Goal: Transaction & Acquisition: Book appointment/travel/reservation

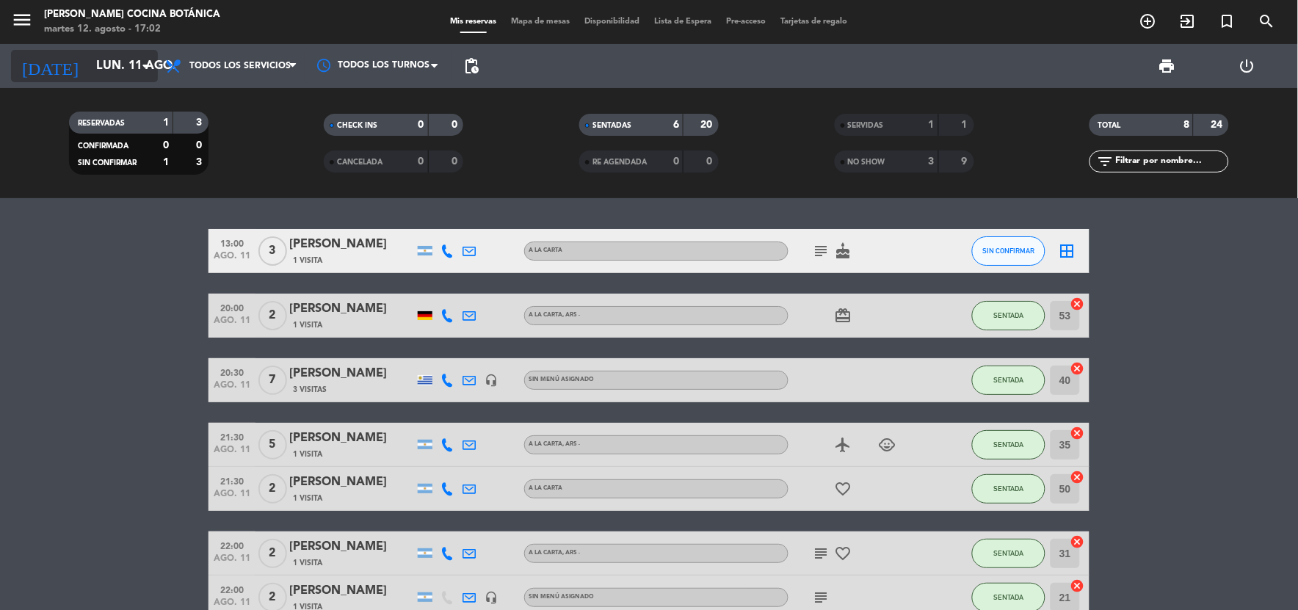
click at [32, 66] on icon "[DATE]" at bounding box center [50, 66] width 78 height 32
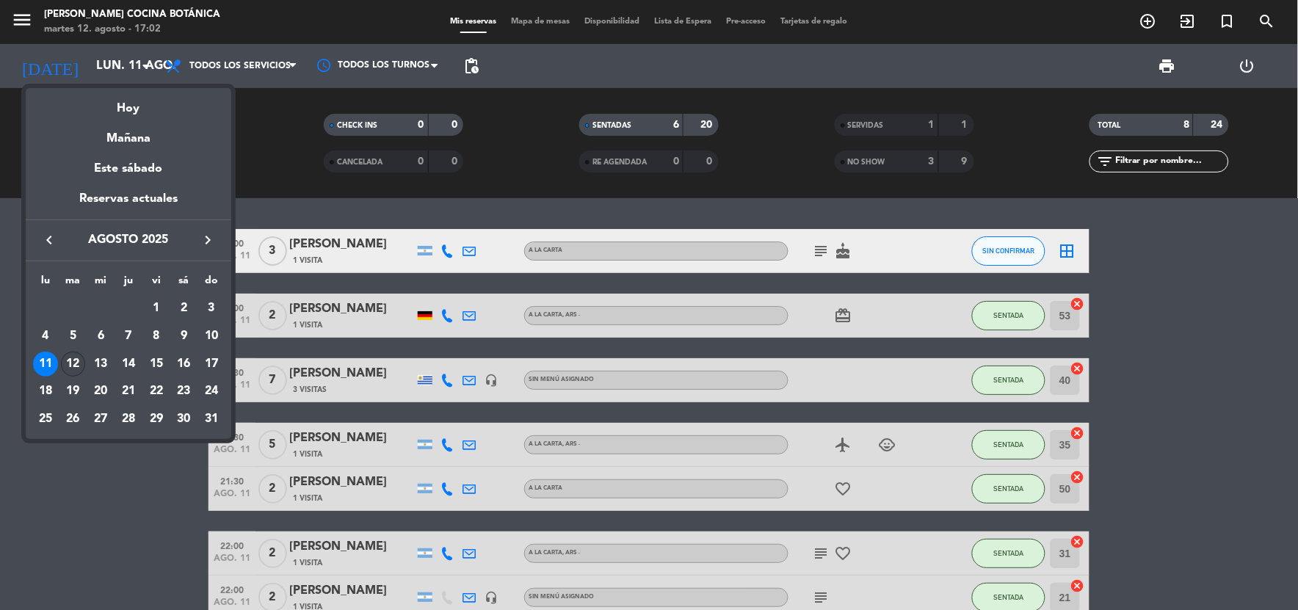
click at [77, 358] on div "12" at bounding box center [73, 364] width 25 height 25
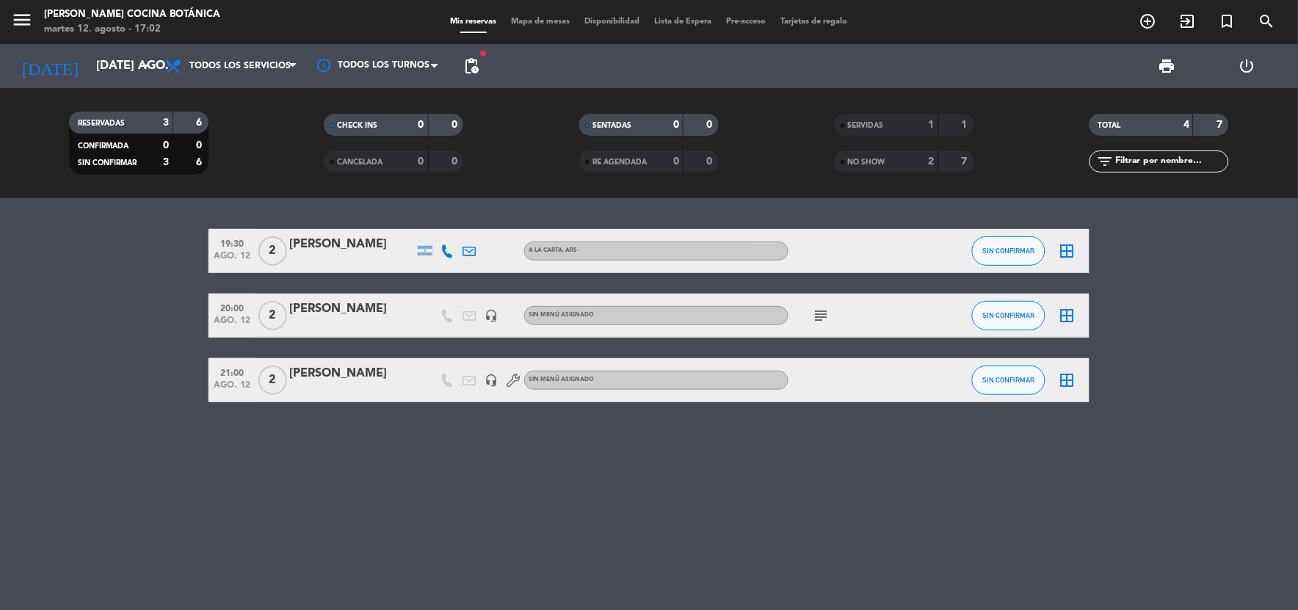
click at [826, 307] on icon "subject" at bounding box center [822, 316] width 18 height 18
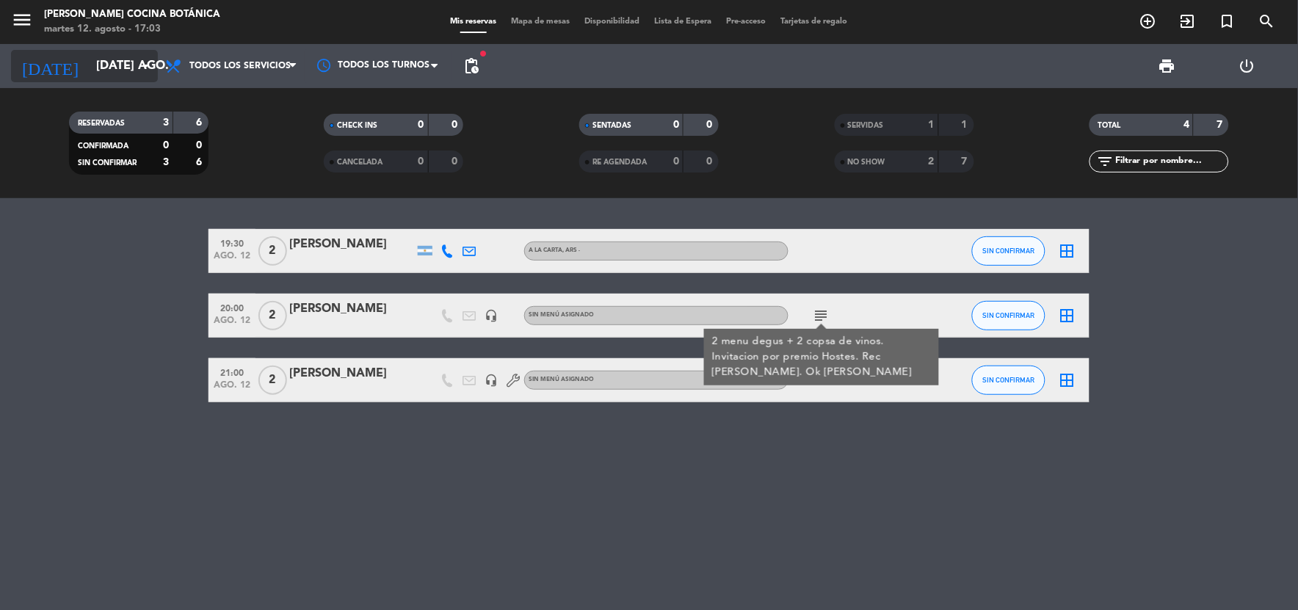
click at [47, 69] on icon "[DATE]" at bounding box center [50, 66] width 78 height 32
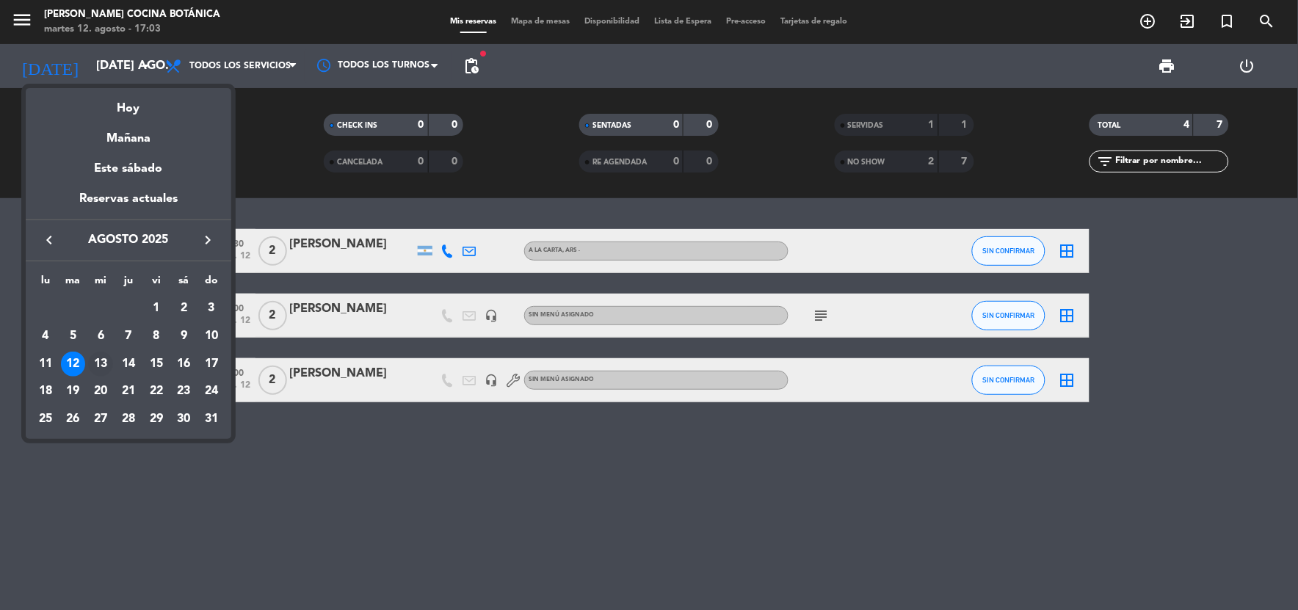
click at [98, 353] on div "13" at bounding box center [100, 364] width 25 height 25
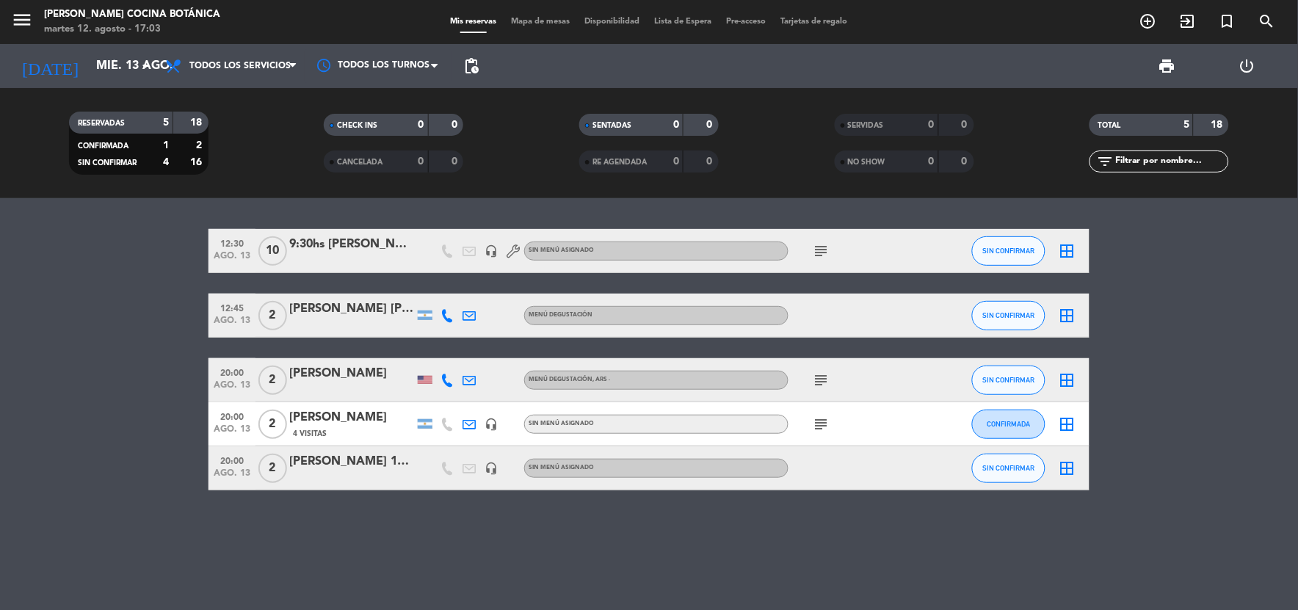
click at [819, 248] on icon "subject" at bounding box center [822, 251] width 18 height 18
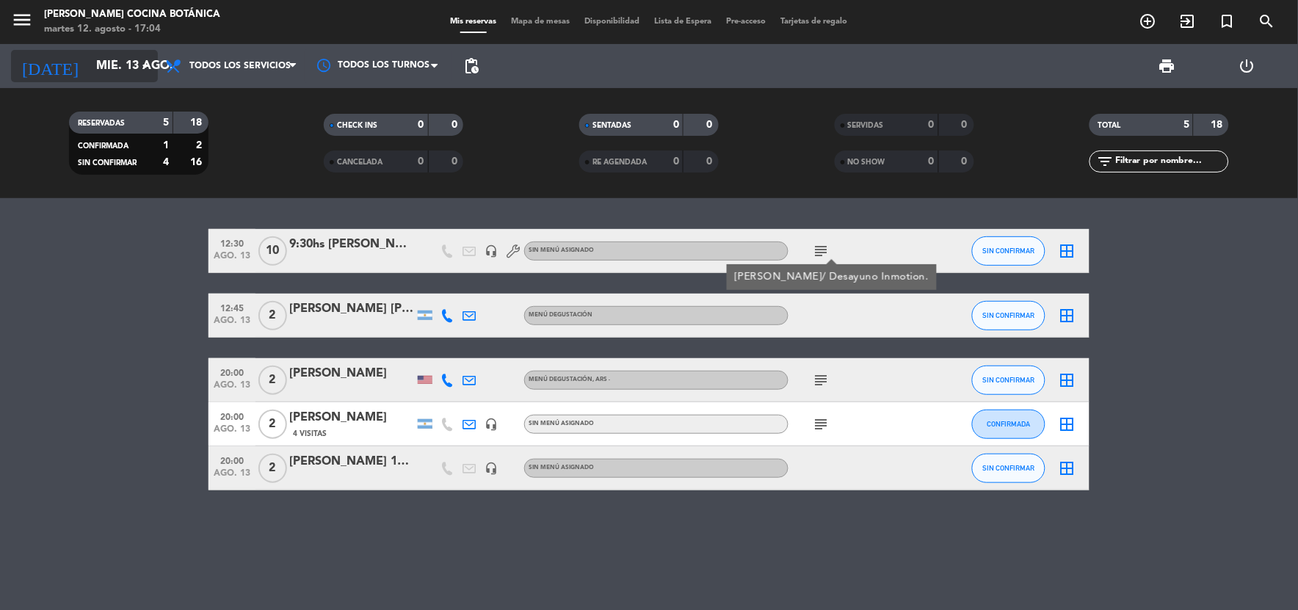
click at [37, 68] on icon "[DATE]" at bounding box center [50, 66] width 78 height 32
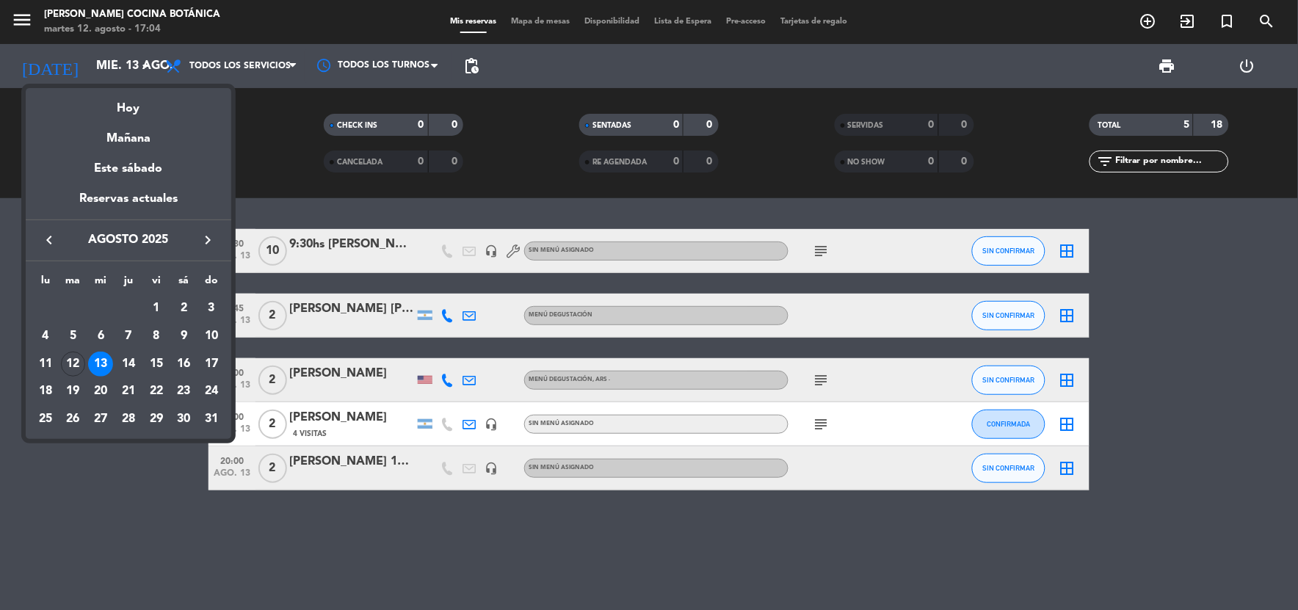
click at [201, 239] on icon "keyboard_arrow_right" at bounding box center [208, 240] width 18 height 18
click at [181, 333] on div "6" at bounding box center [183, 336] width 25 height 25
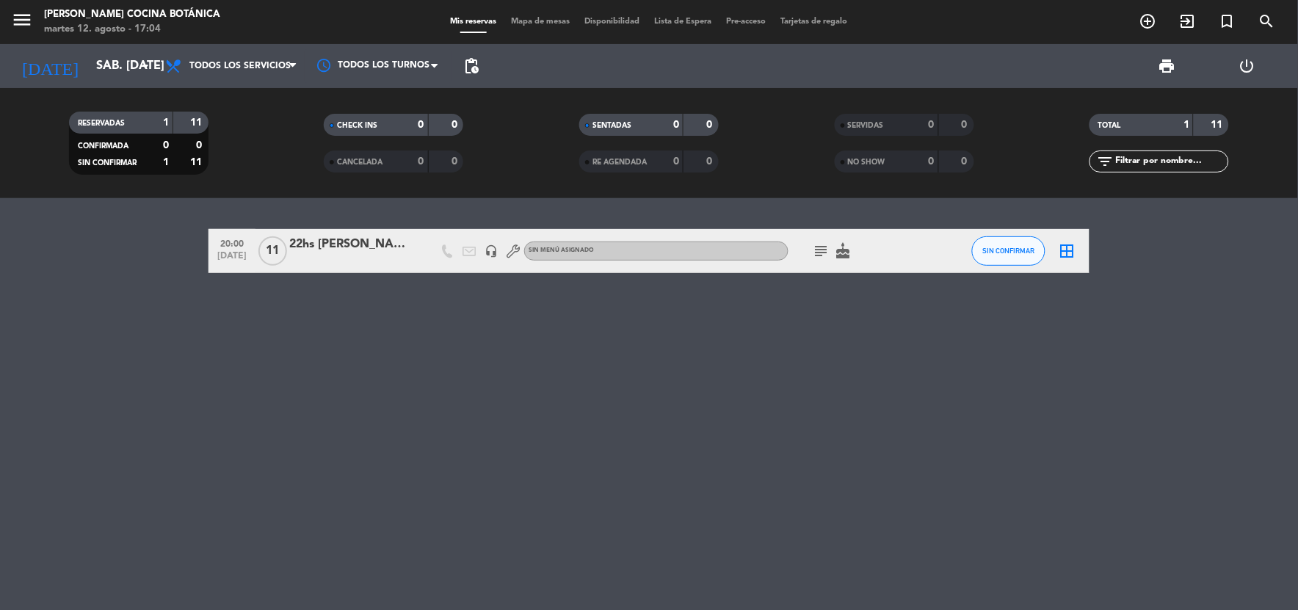
click at [361, 242] on div "22hs [PERSON_NAME]" at bounding box center [351, 244] width 125 height 19
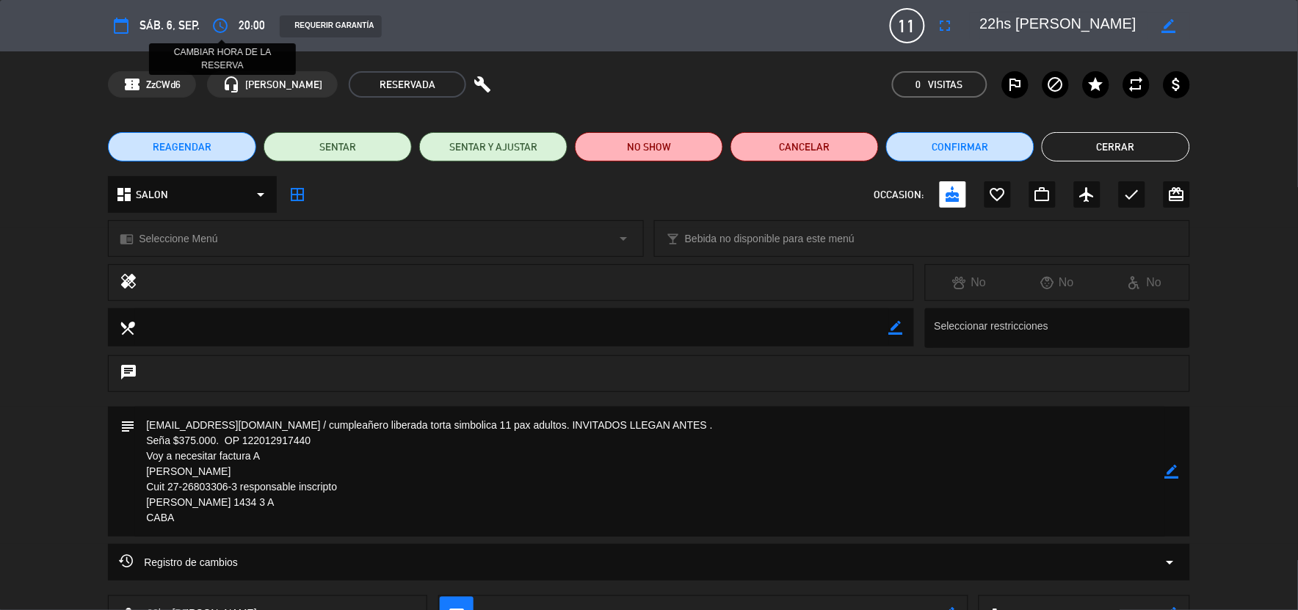
click at [222, 17] on icon "access_time" at bounding box center [220, 26] width 18 height 18
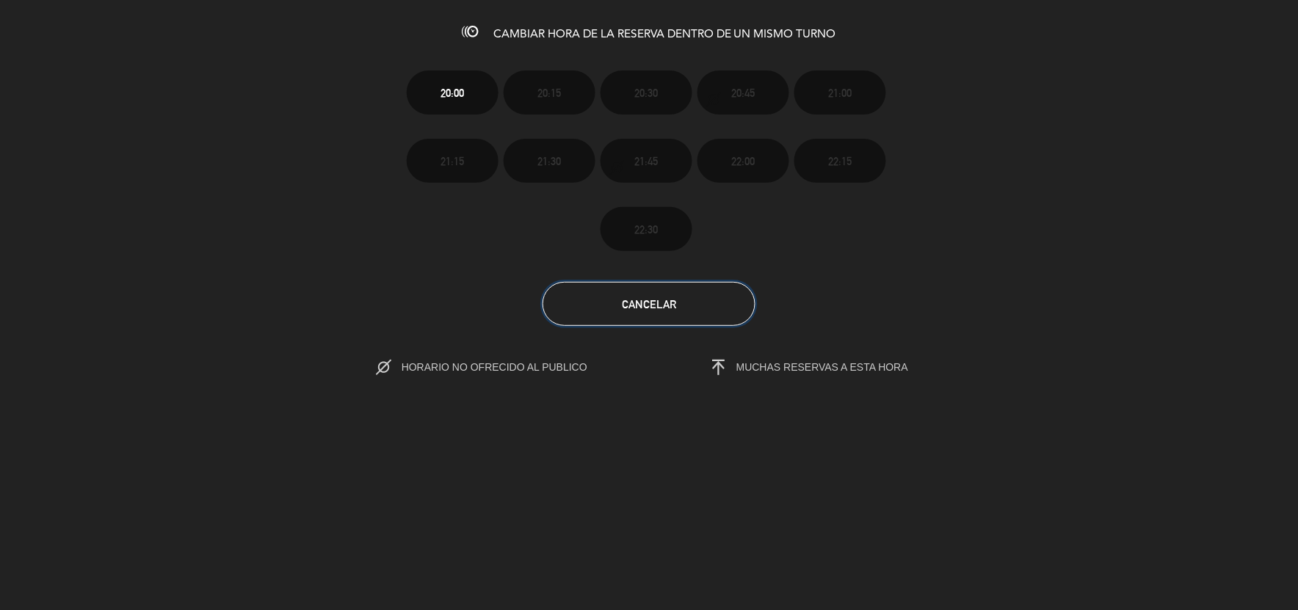
click at [697, 321] on button "Cancelar" at bounding box center [648, 304] width 213 height 44
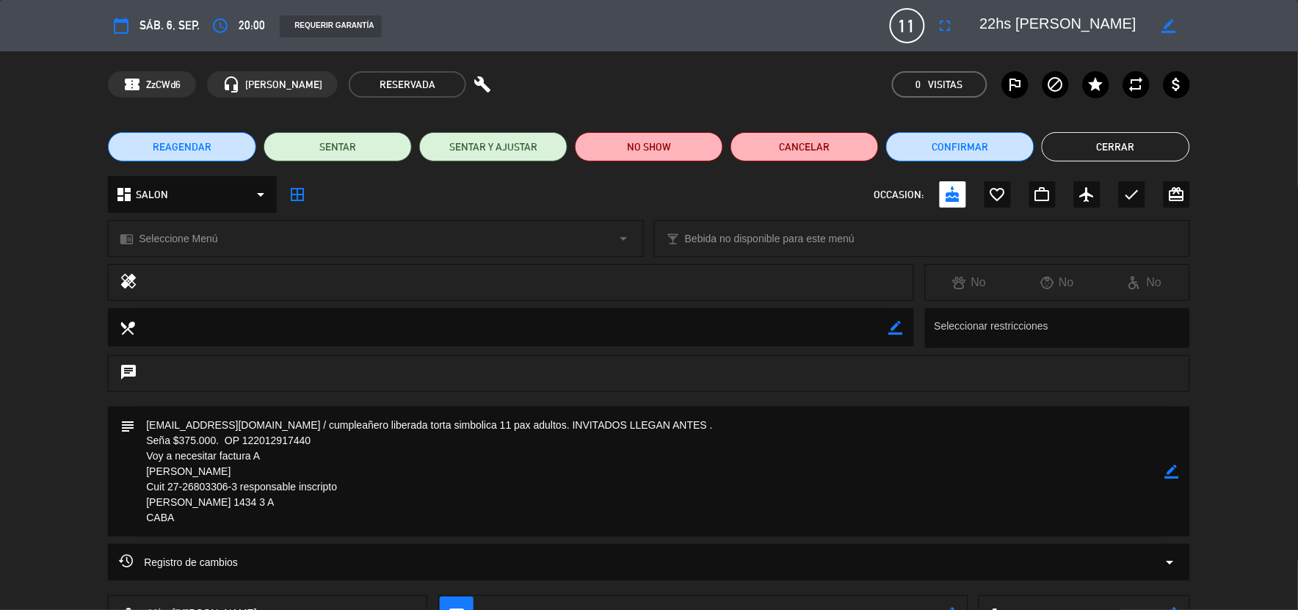
click at [1161, 134] on button "Cerrar" at bounding box center [1116, 146] width 148 height 29
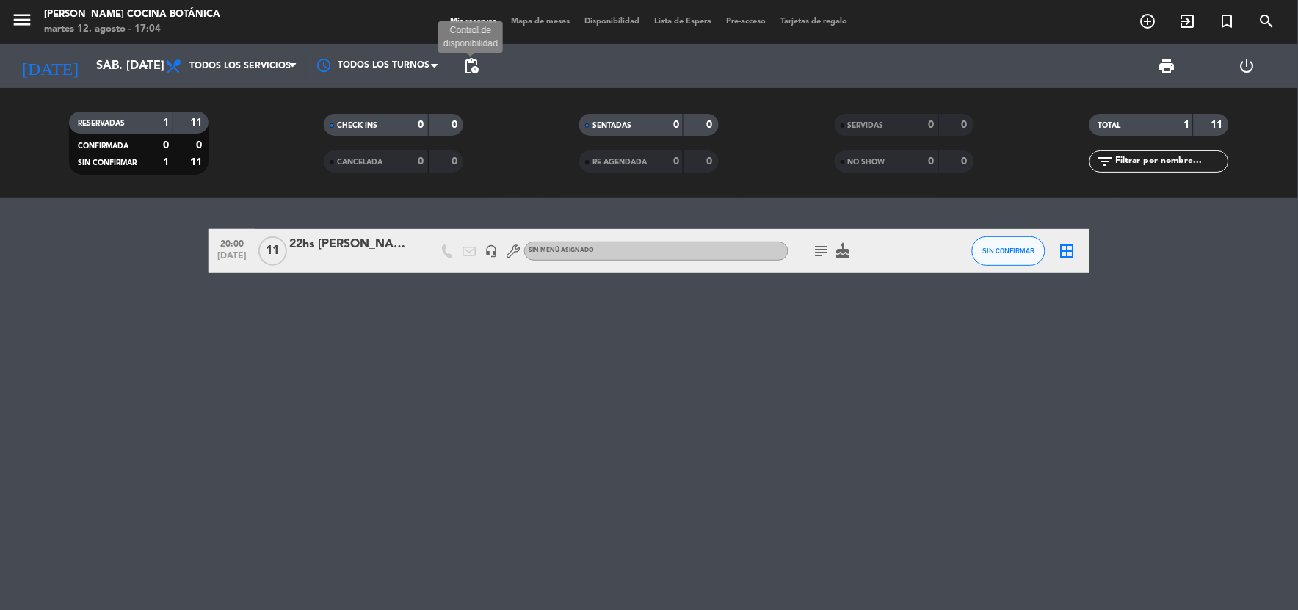
click at [468, 70] on span "pending_actions" at bounding box center [471, 66] width 18 height 18
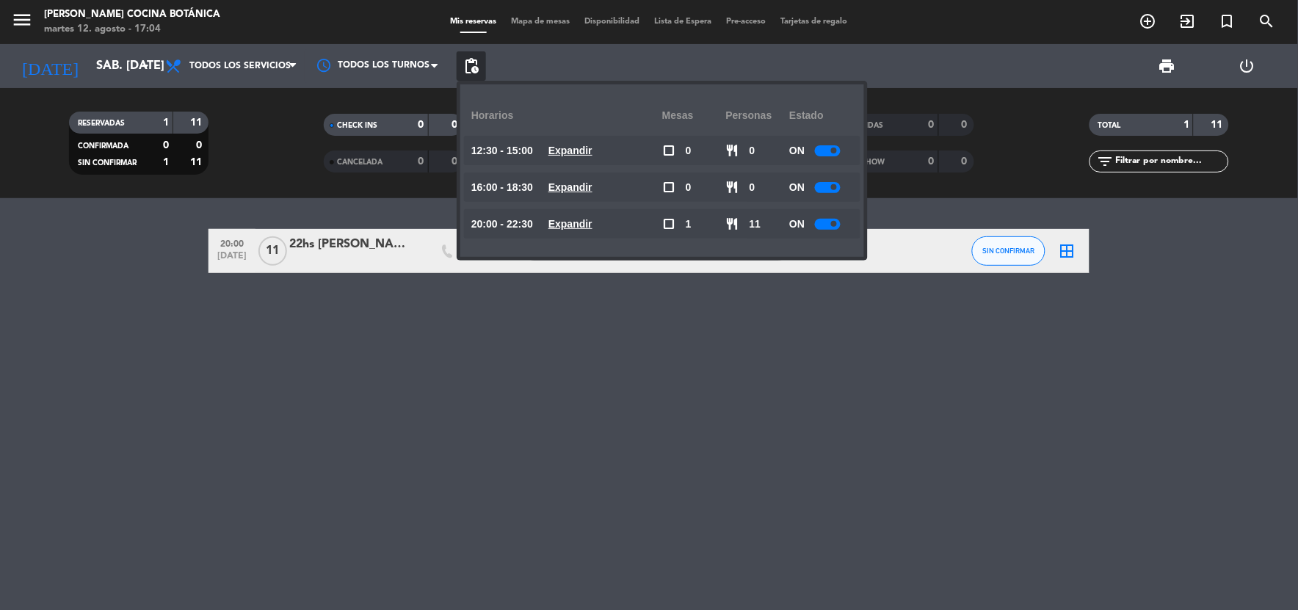
click at [585, 327] on div "20:00 [DATE] 22hs [PERSON_NAME] headset_mic Sin menú asignado subject cake SIN …" at bounding box center [649, 404] width 1298 height 412
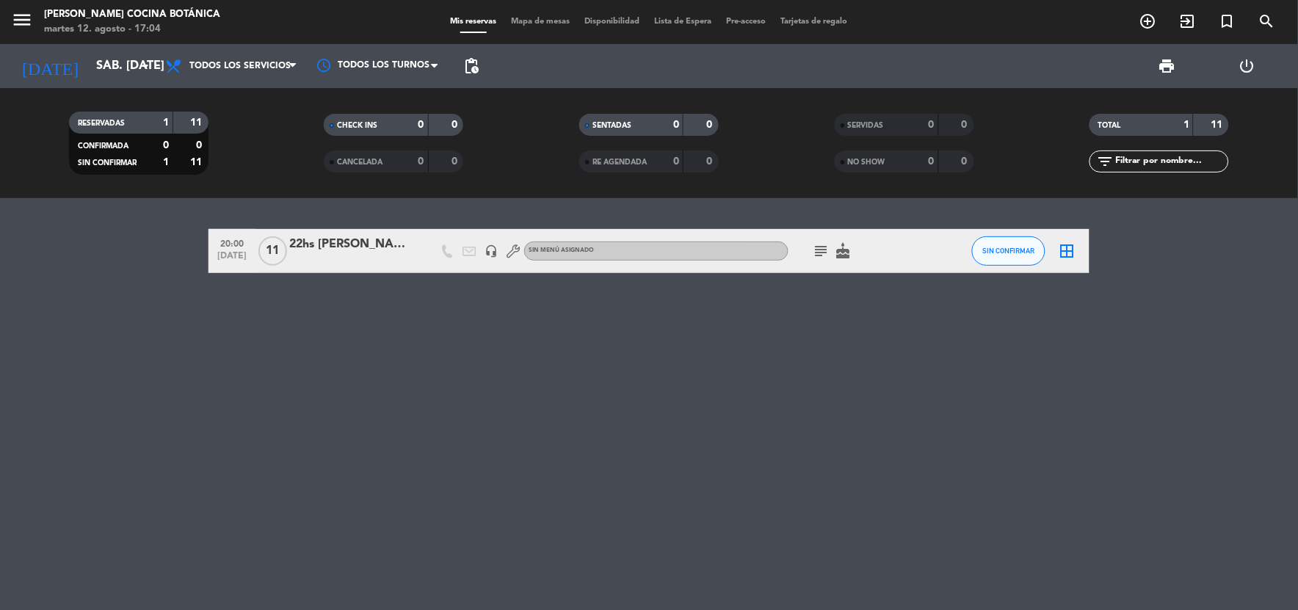
click at [822, 244] on icon "subject" at bounding box center [822, 251] width 18 height 18
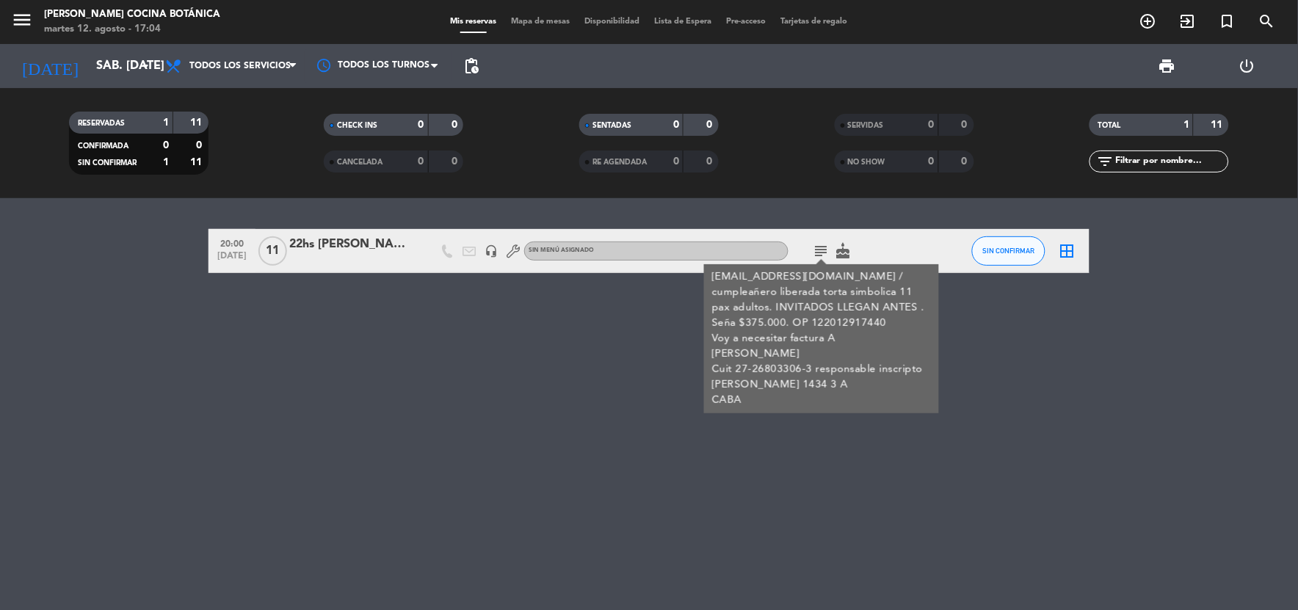
click at [467, 77] on span "pending_actions" at bounding box center [471, 65] width 29 height 29
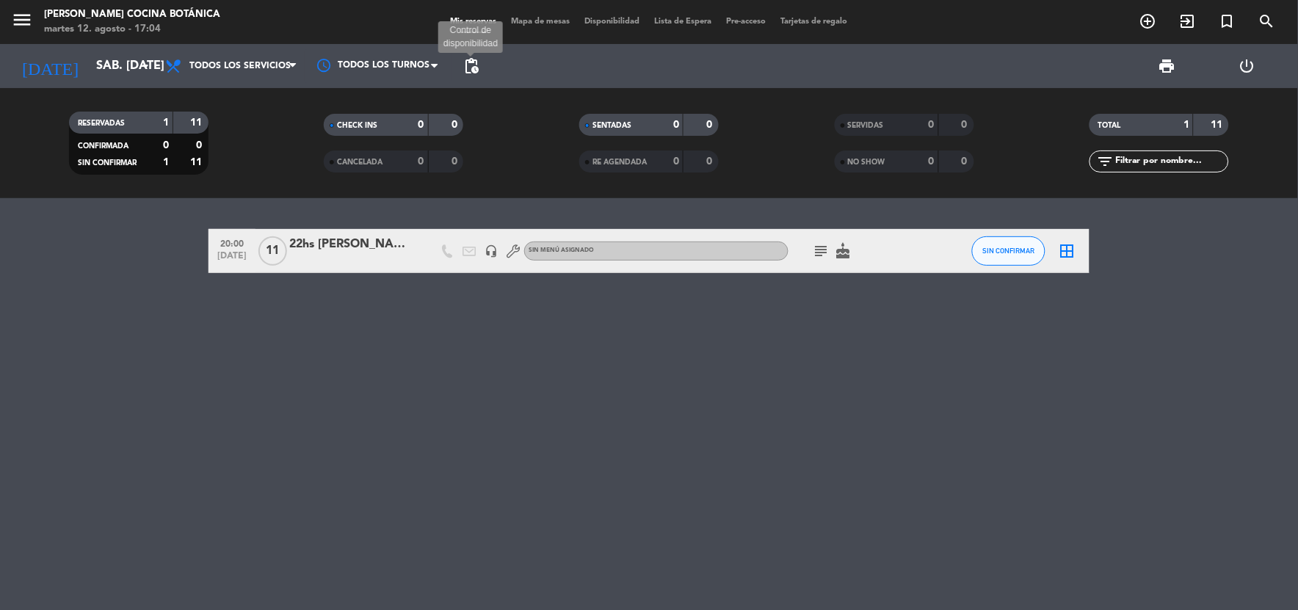
click at [473, 72] on span "pending_actions" at bounding box center [471, 66] width 18 height 18
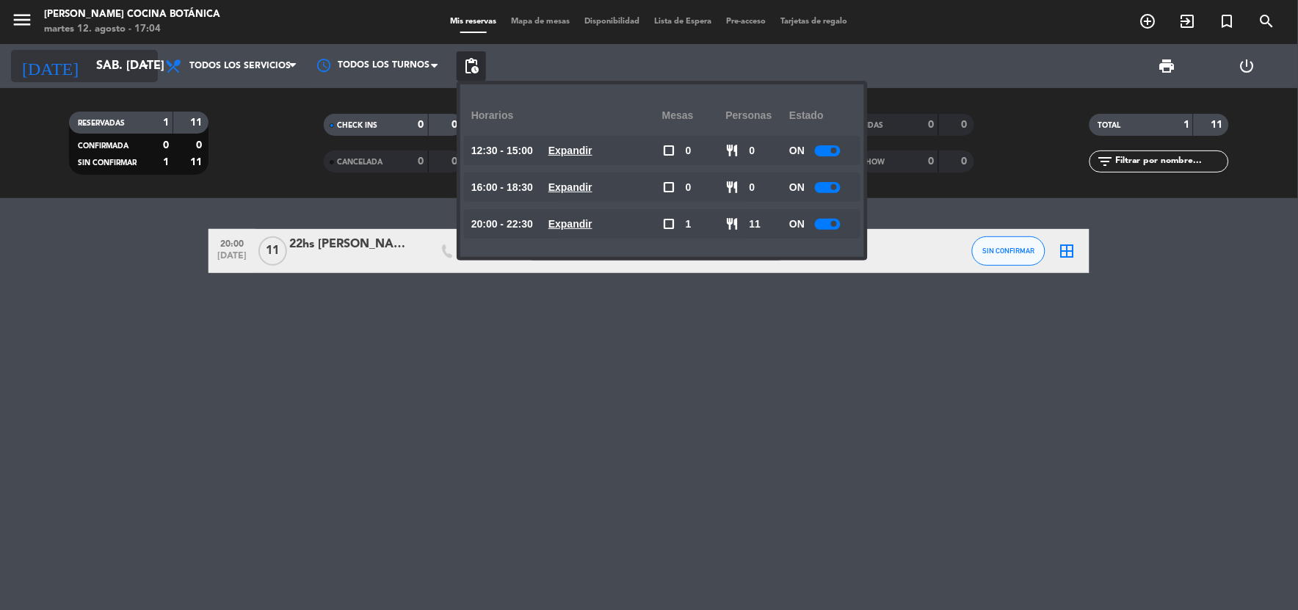
click at [89, 62] on input "sáb. [DATE]" at bounding box center [167, 66] width 156 height 29
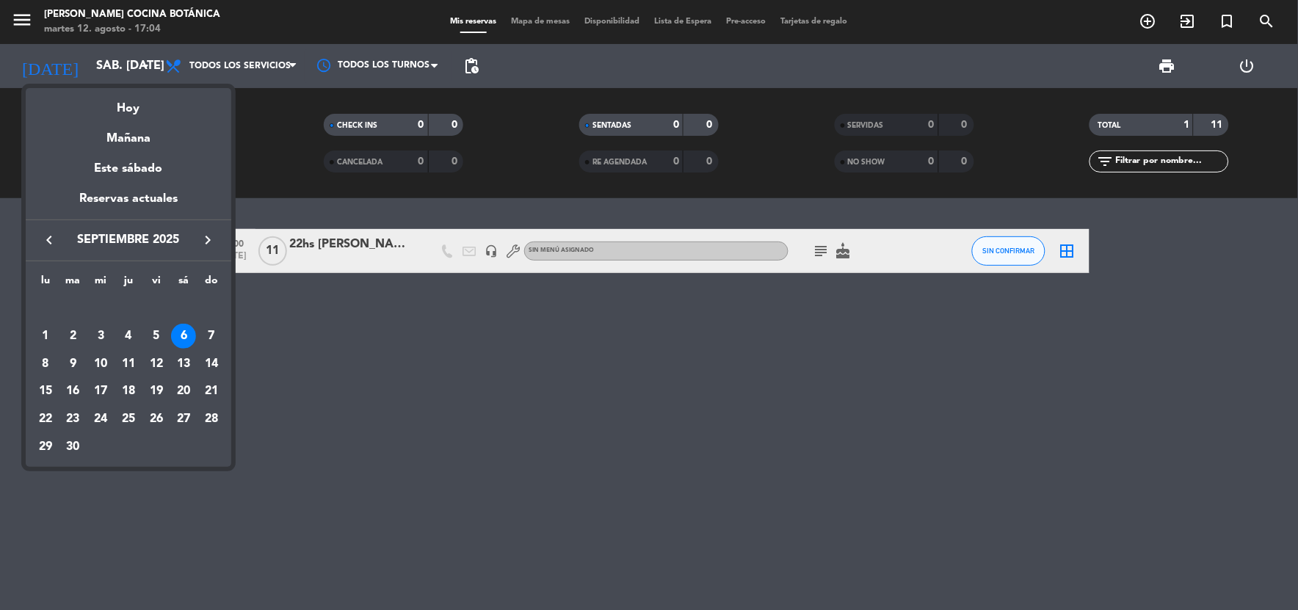
click at [48, 237] on icon "keyboard_arrow_left" at bounding box center [49, 240] width 18 height 18
click at [68, 368] on div "12" at bounding box center [73, 364] width 25 height 25
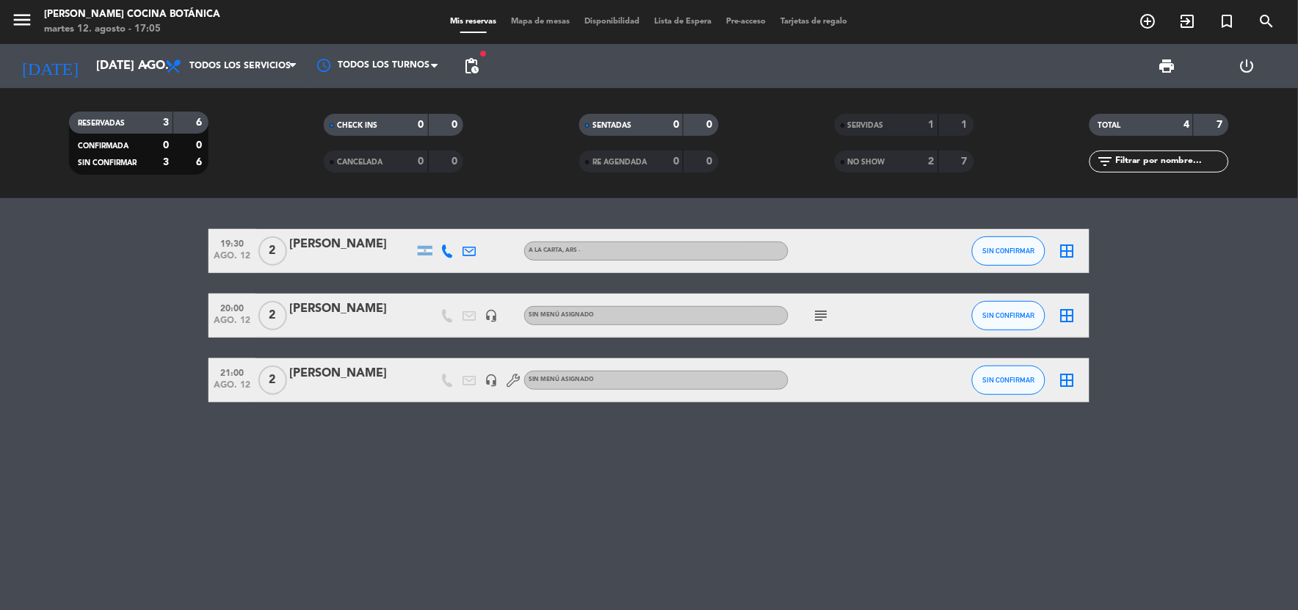
click at [824, 311] on icon "subject" at bounding box center [822, 316] width 18 height 18
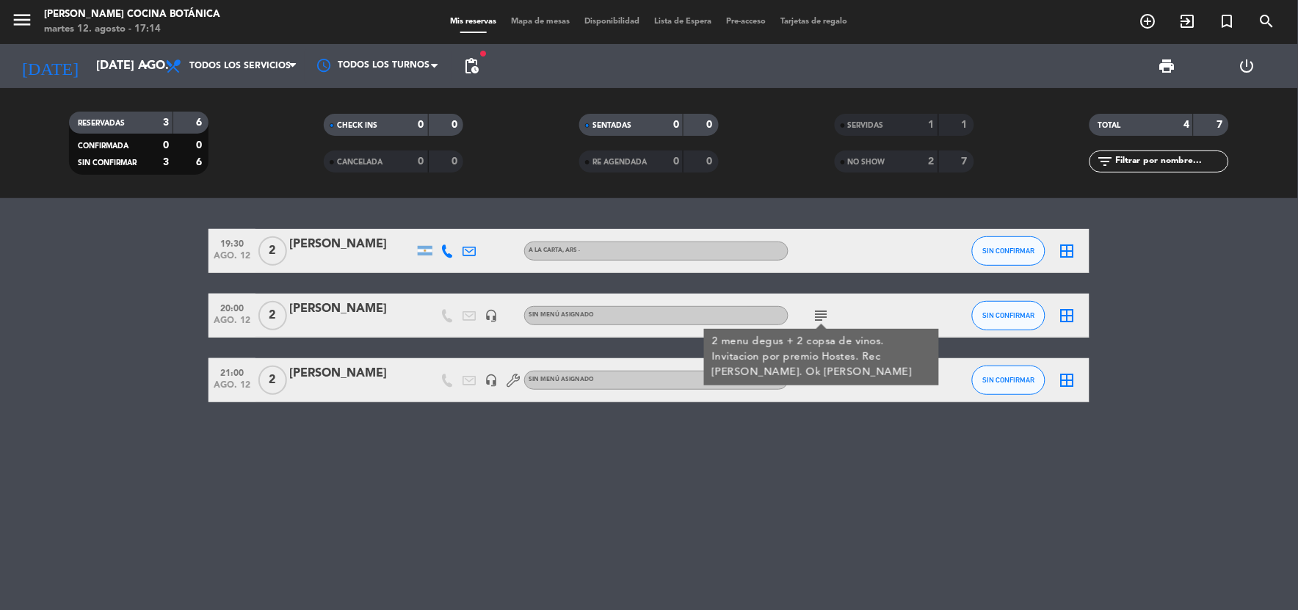
click at [347, 323] on div at bounding box center [351, 325] width 125 height 12
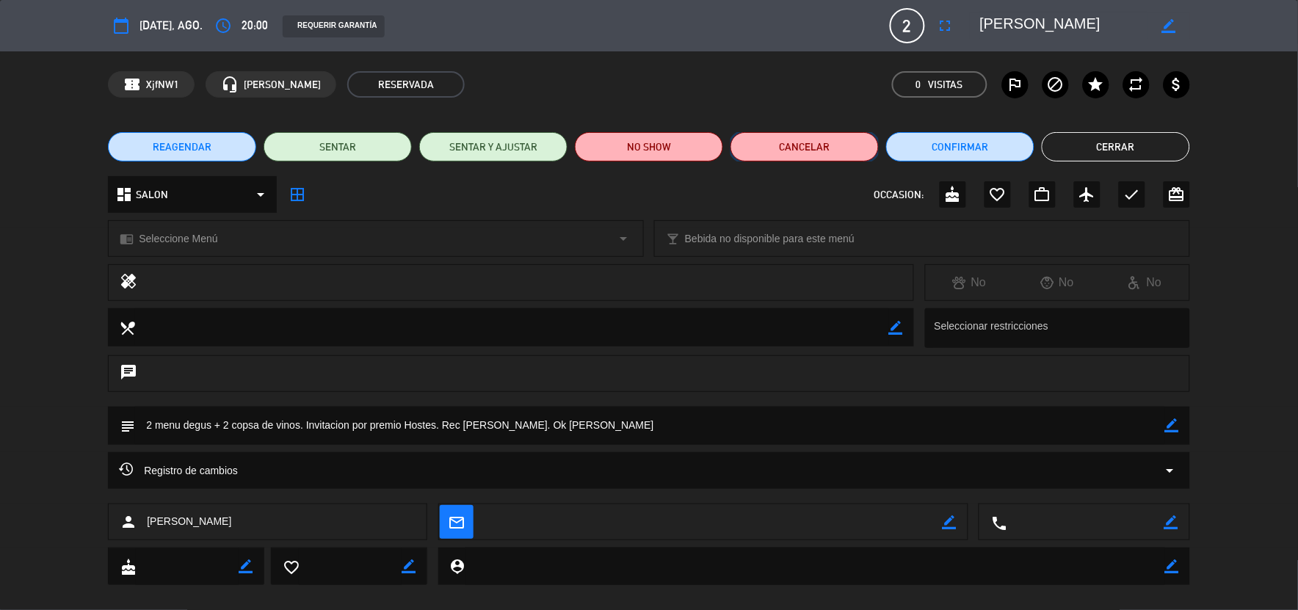
click at [766, 150] on button "Cancelar" at bounding box center [804, 146] width 148 height 29
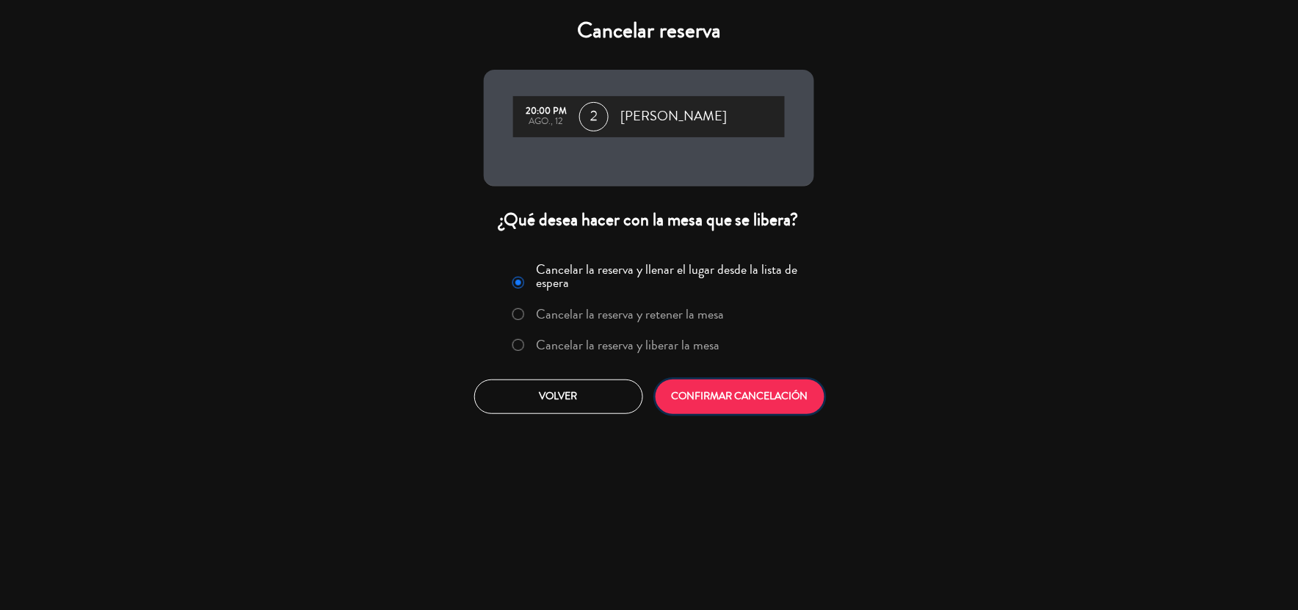
click at [689, 404] on button "CONFIRMAR CANCELACIÓN" at bounding box center [740, 397] width 169 height 35
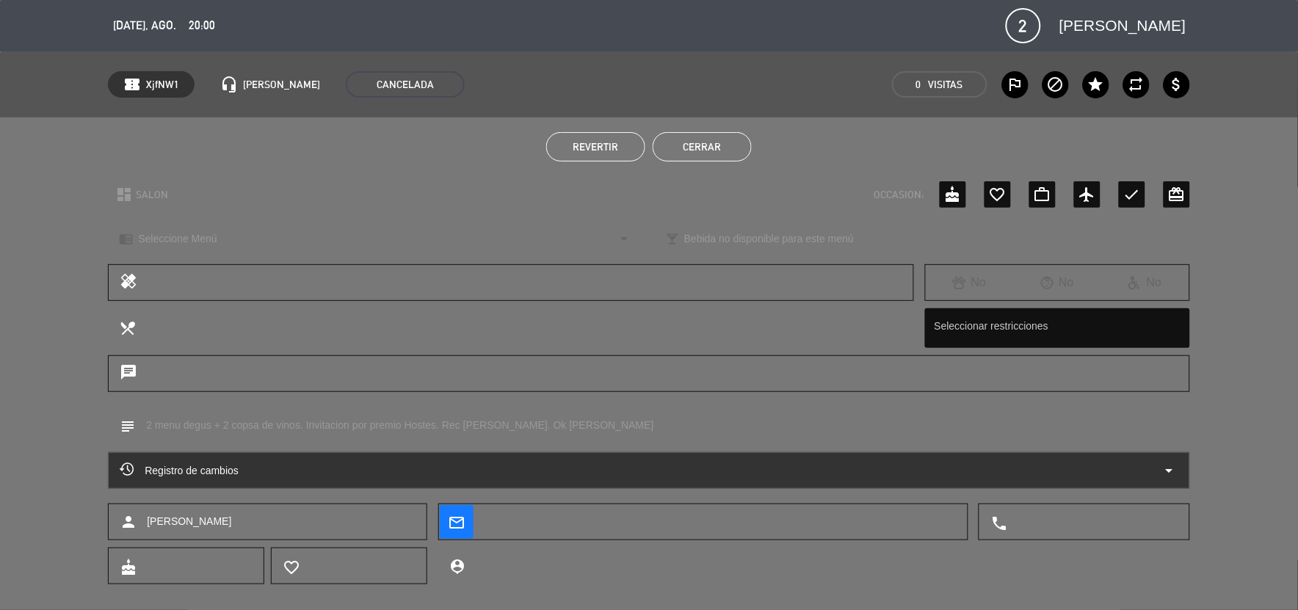
click at [708, 142] on button "Cerrar" at bounding box center [702, 146] width 99 height 29
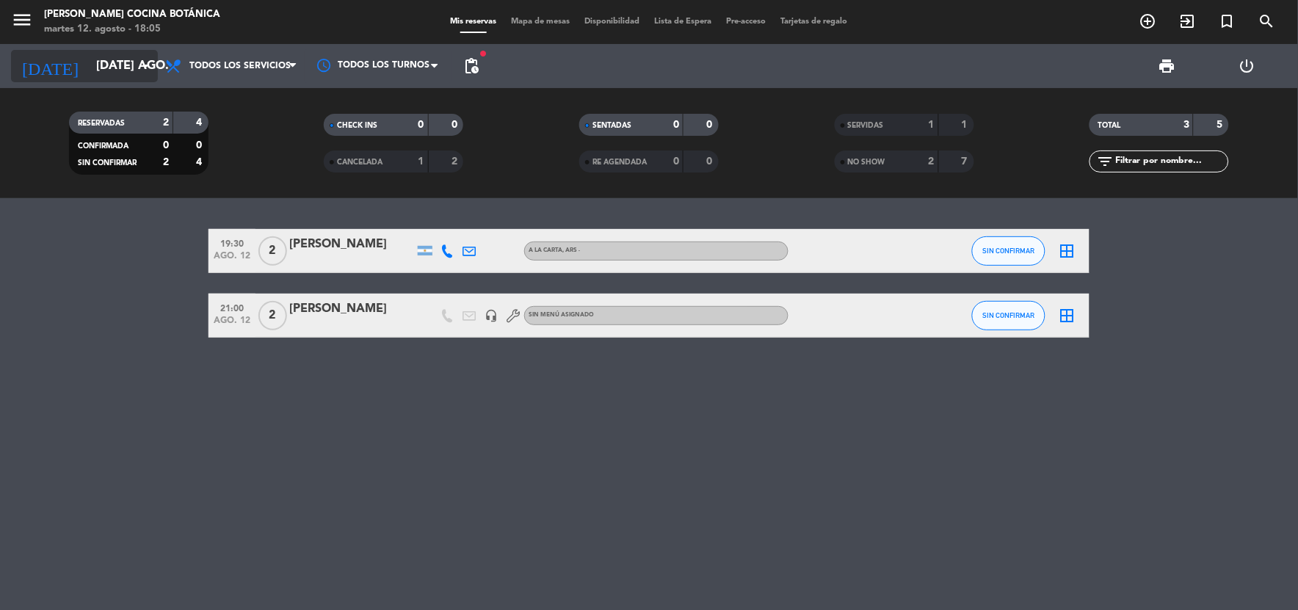
click at [89, 54] on input "[DATE] ago." at bounding box center [167, 66] width 156 height 29
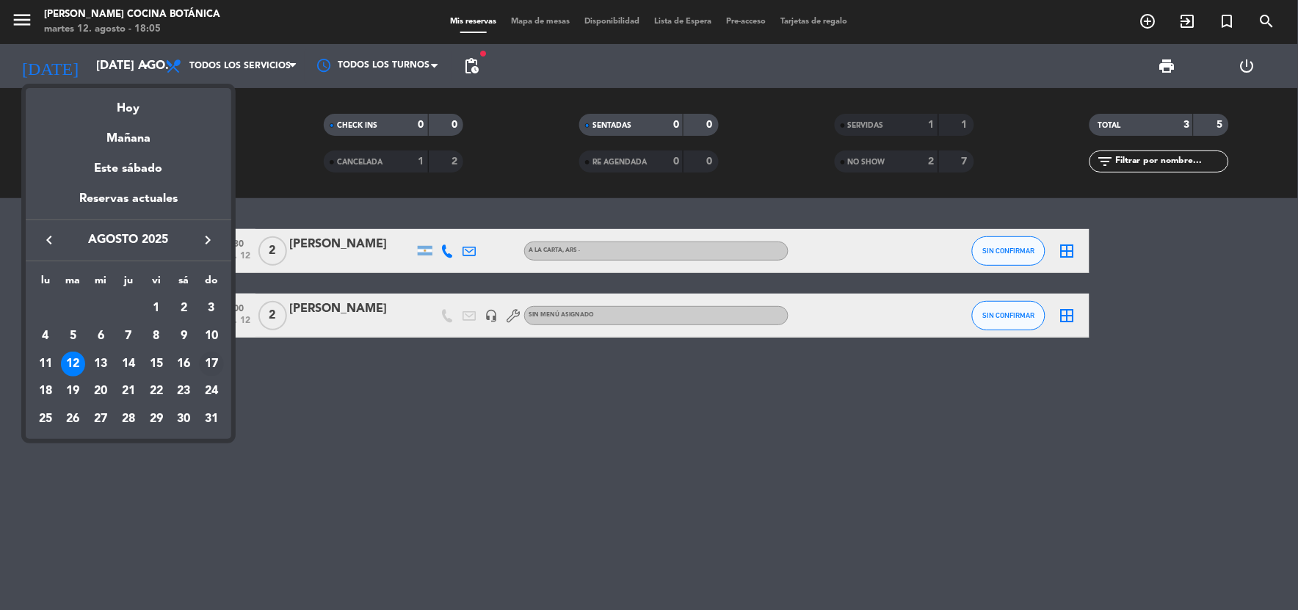
click at [217, 358] on div "17" at bounding box center [211, 364] width 25 height 25
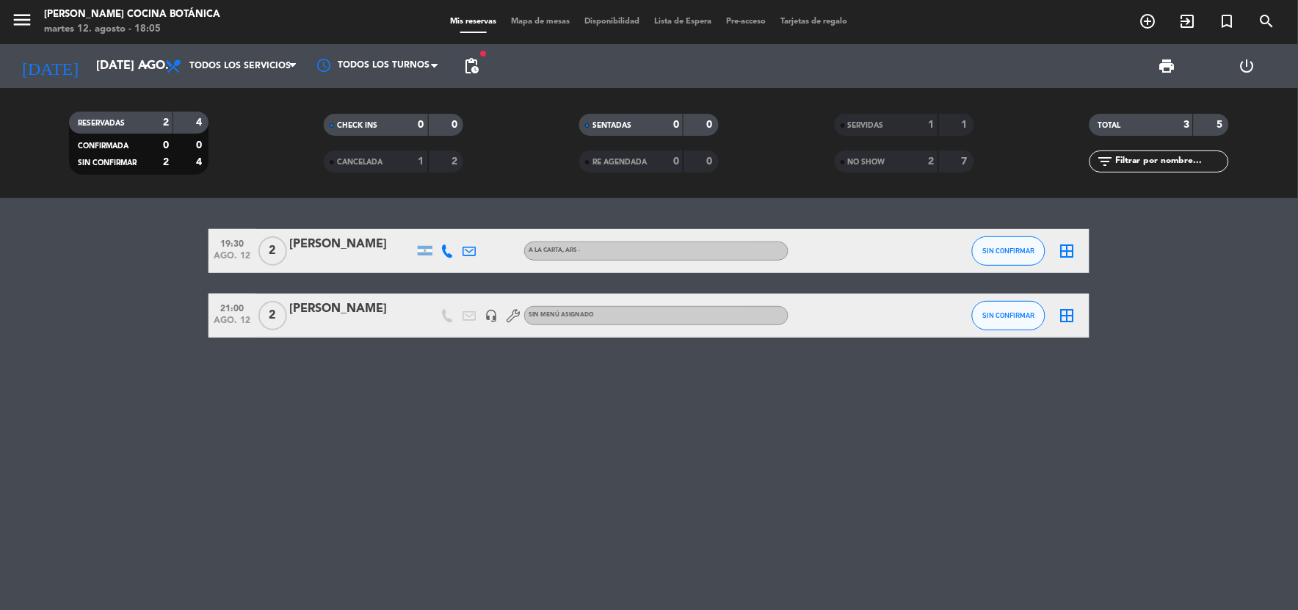
type input "dom. 17 ago."
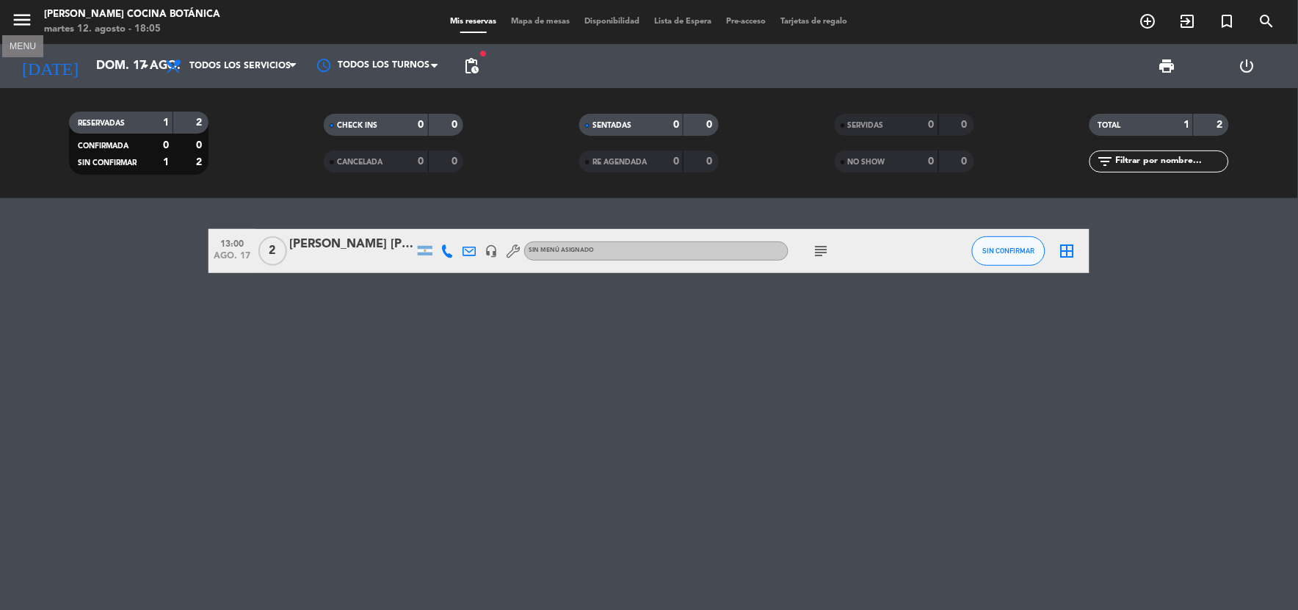
click at [15, 20] on icon "menu" at bounding box center [22, 20] width 22 height 22
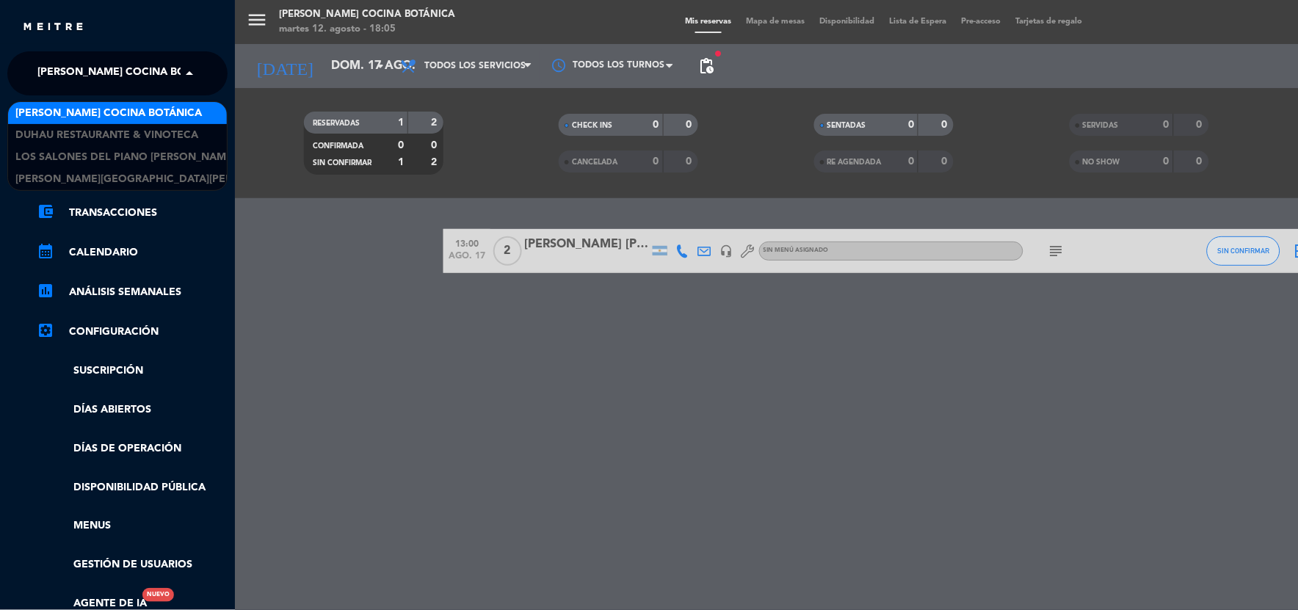
click at [70, 64] on span "[PERSON_NAME] Cocina Botánica" at bounding box center [130, 73] width 186 height 31
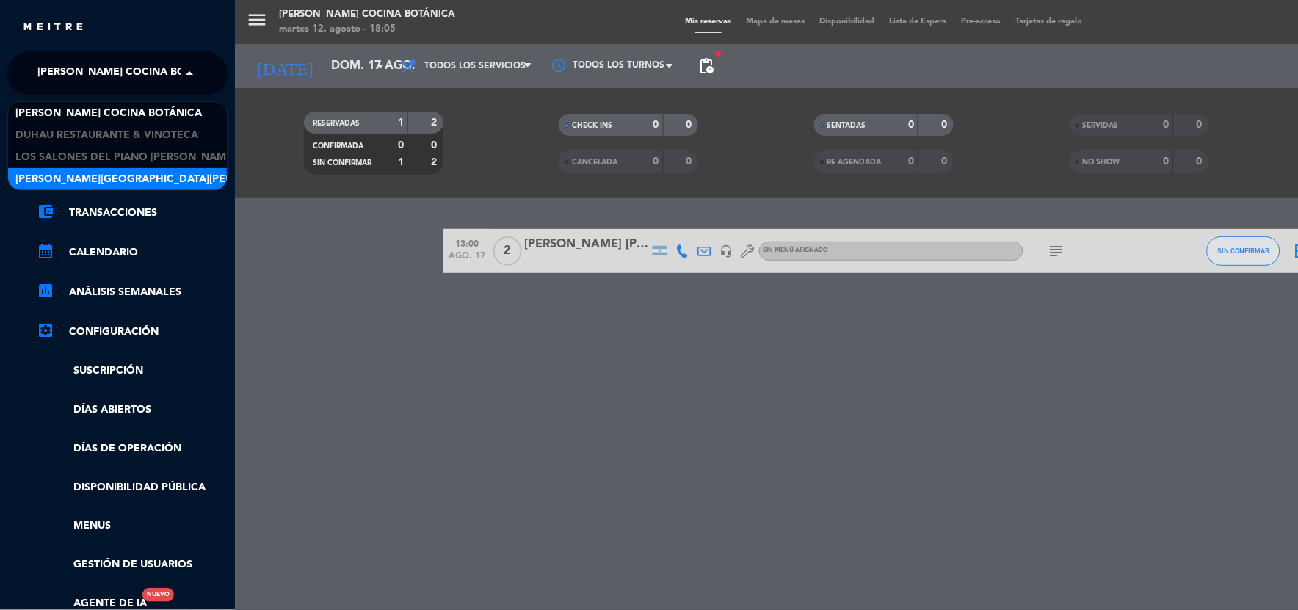
click at [75, 178] on span "[PERSON_NAME][GEOGRAPHIC_DATA][PERSON_NAME] [GEOGRAPHIC_DATA]" at bounding box center [210, 179] width 391 height 17
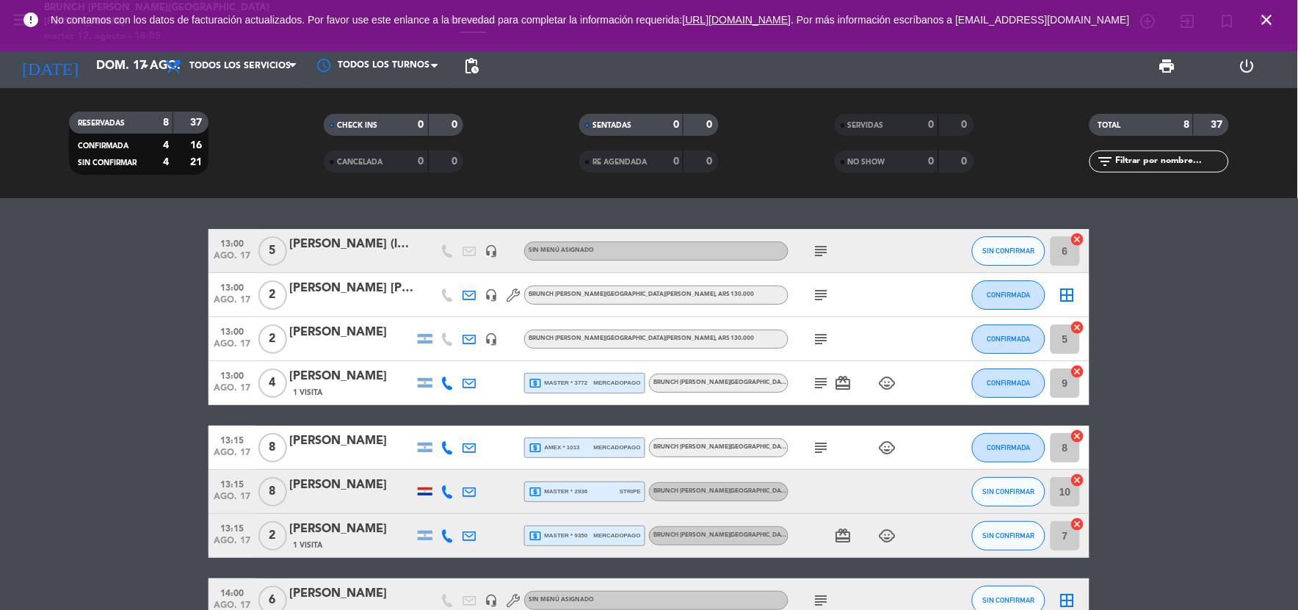
click at [1266, 21] on icon "close" at bounding box center [1267, 20] width 18 height 18
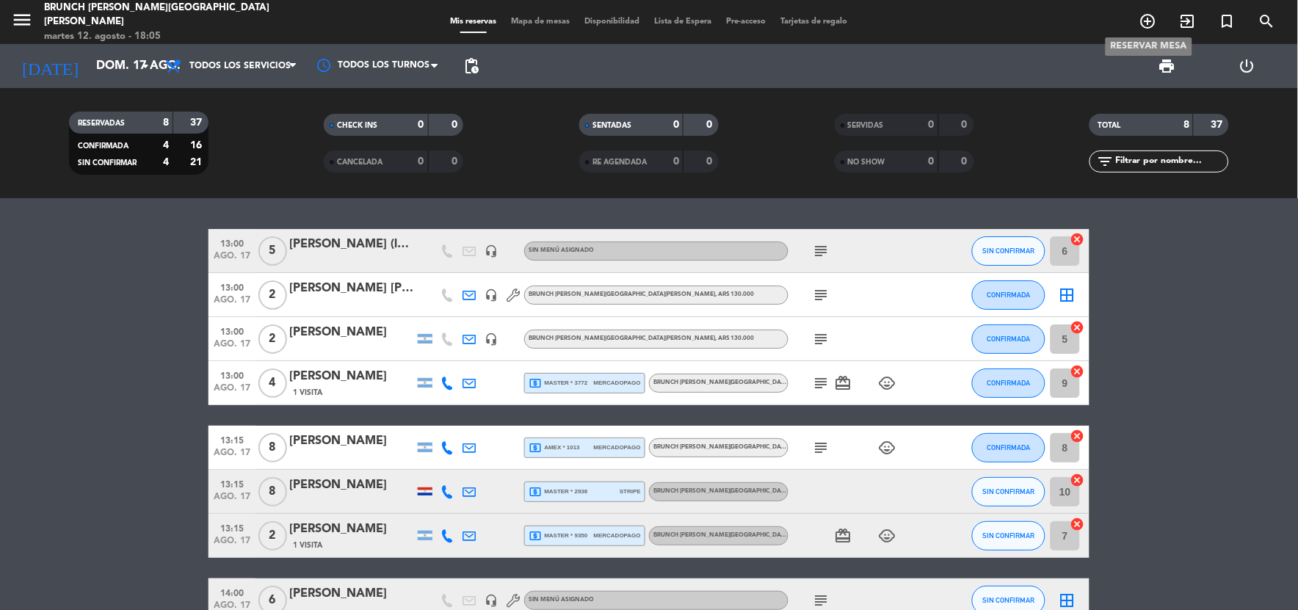
click at [1150, 19] on icon "add_circle_outline" at bounding box center [1148, 21] width 18 height 18
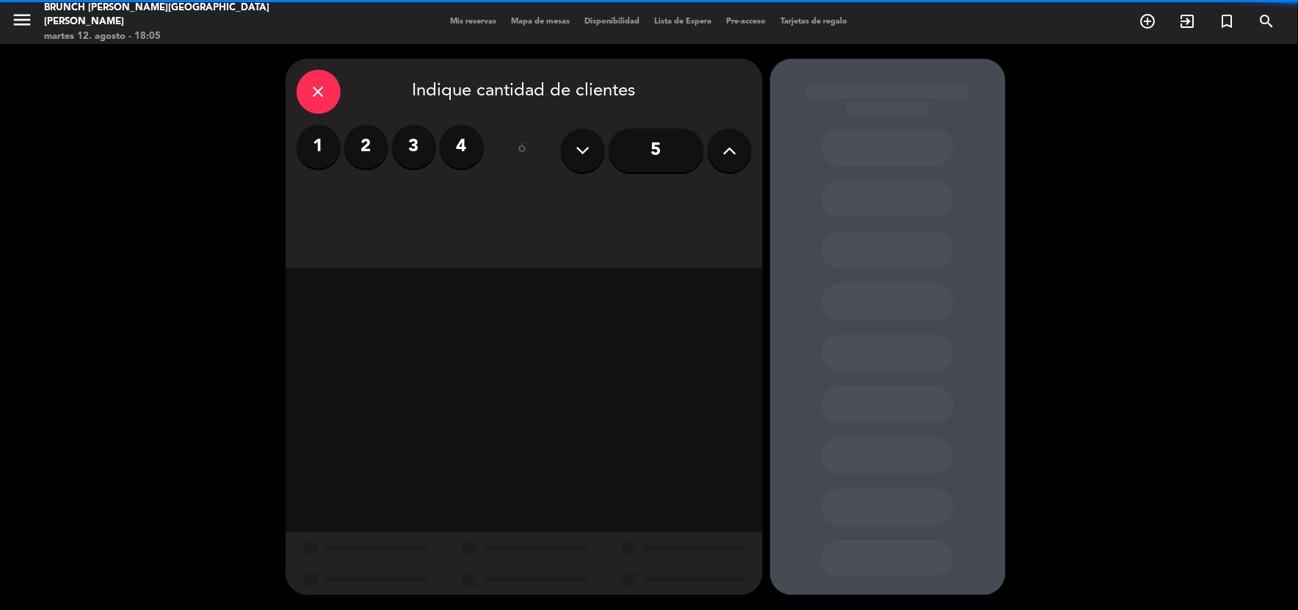
click at [415, 154] on label "3" at bounding box center [414, 147] width 44 height 44
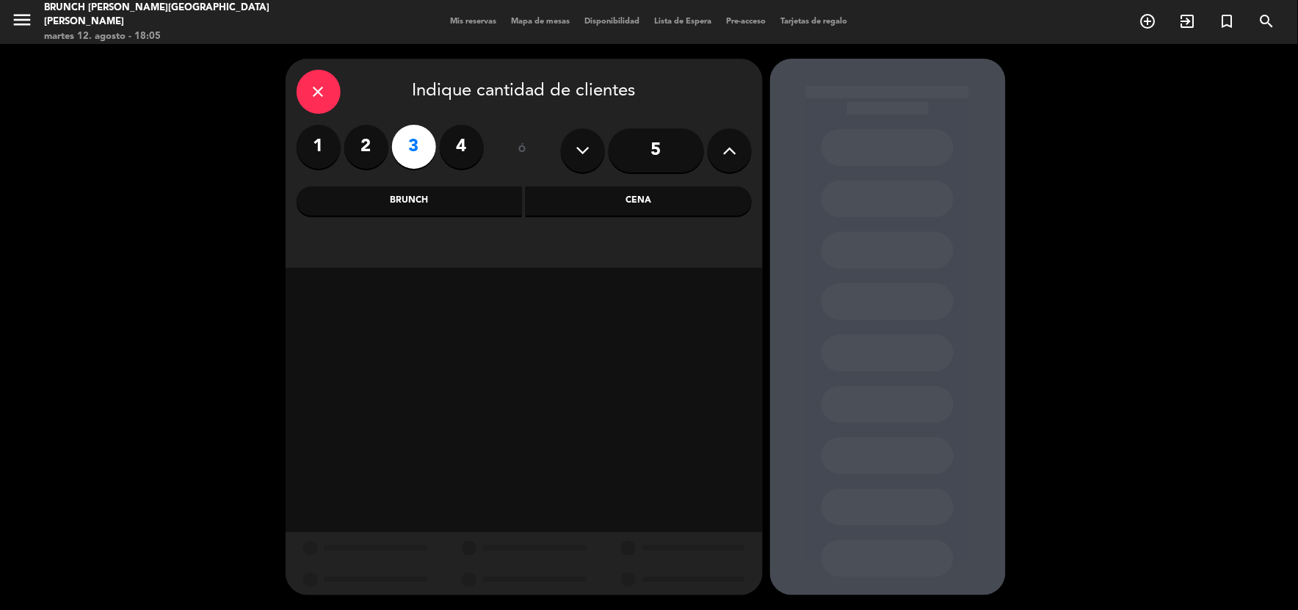
click at [484, 201] on div "Brunch" at bounding box center [410, 200] width 226 height 29
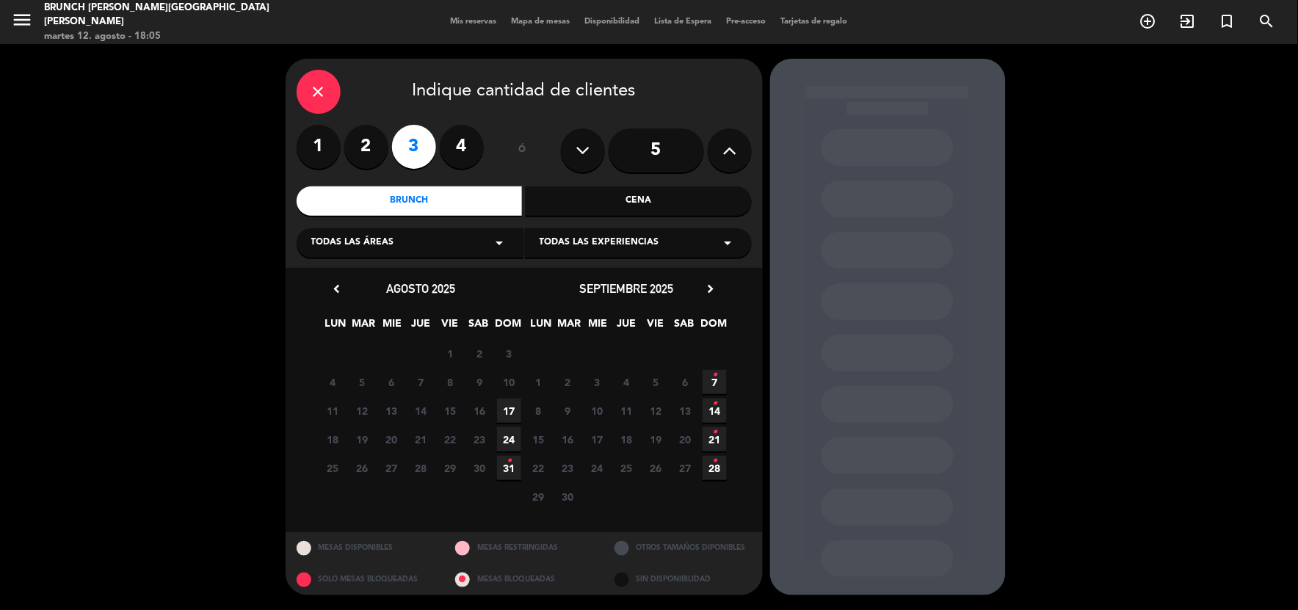
click at [511, 407] on span "17" at bounding box center [509, 411] width 24 height 24
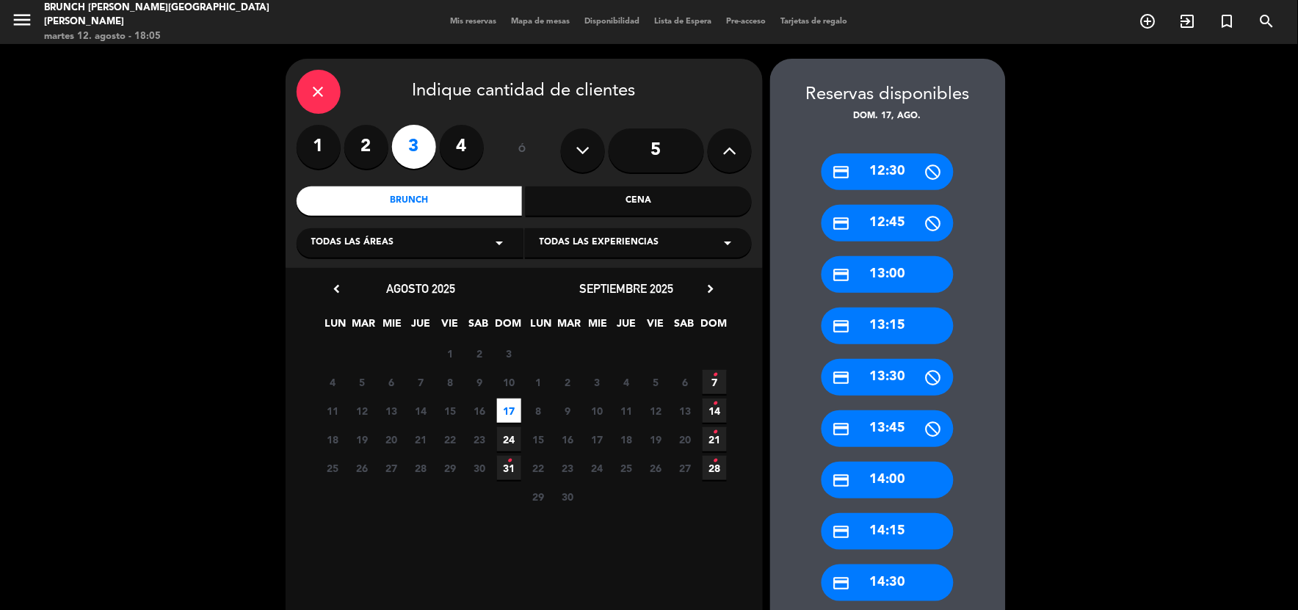
click at [898, 376] on div "credit_card 13:30" at bounding box center [887, 377] width 132 height 37
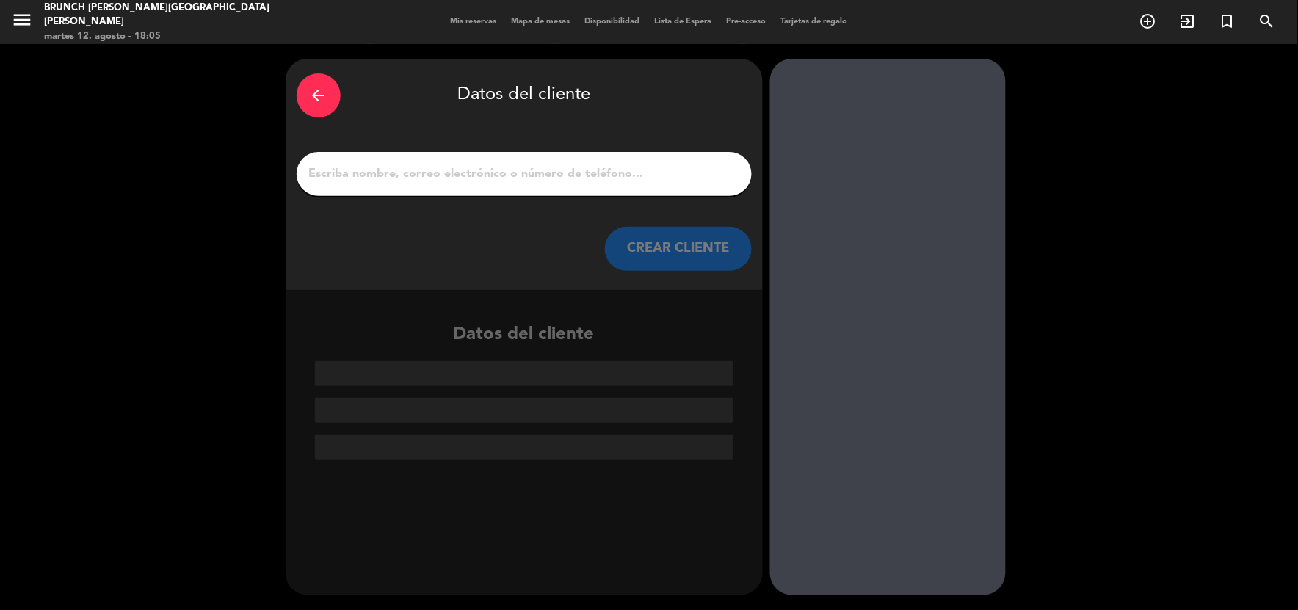
click at [460, 192] on div at bounding box center [524, 174] width 455 height 44
click at [456, 170] on input "1" at bounding box center [524, 174] width 433 height 21
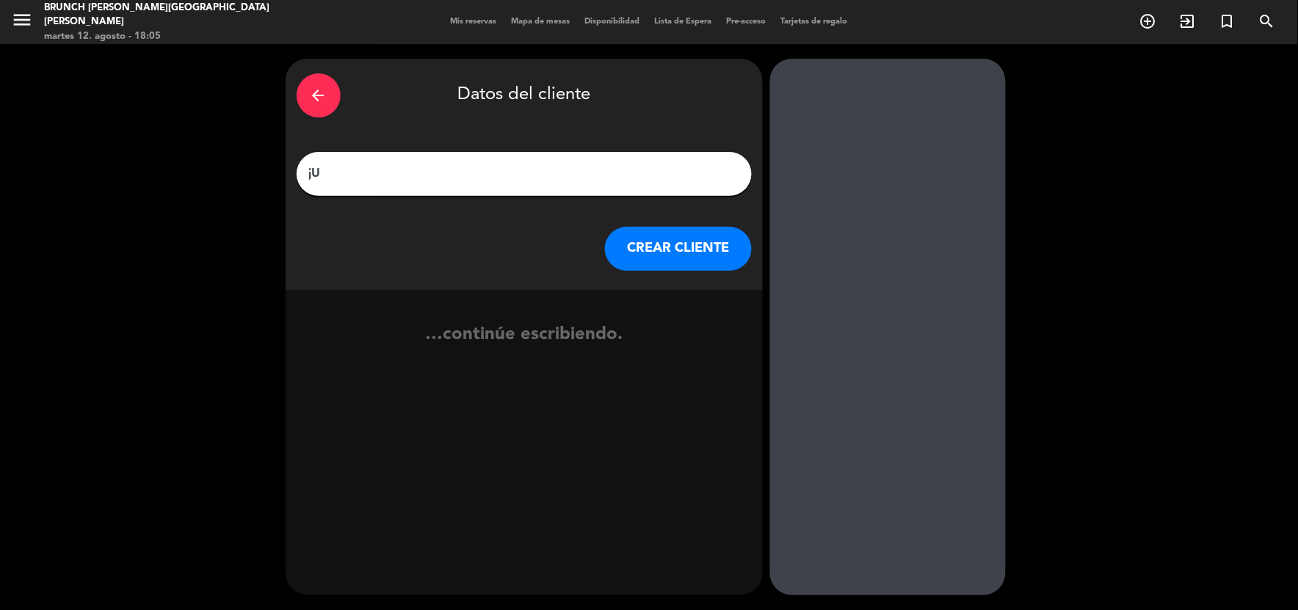
type input "j"
drag, startPoint x: 556, startPoint y: 164, endPoint x: 339, endPoint y: 185, distance: 218.2
click at [339, 185] on div "[PERSON_NAME]" at bounding box center [524, 174] width 455 height 44
type input "[PERSON_NAME] Sommelier [PERSON_NAME]"
click at [658, 239] on button "CREAR CLIENTE" at bounding box center [678, 249] width 147 height 44
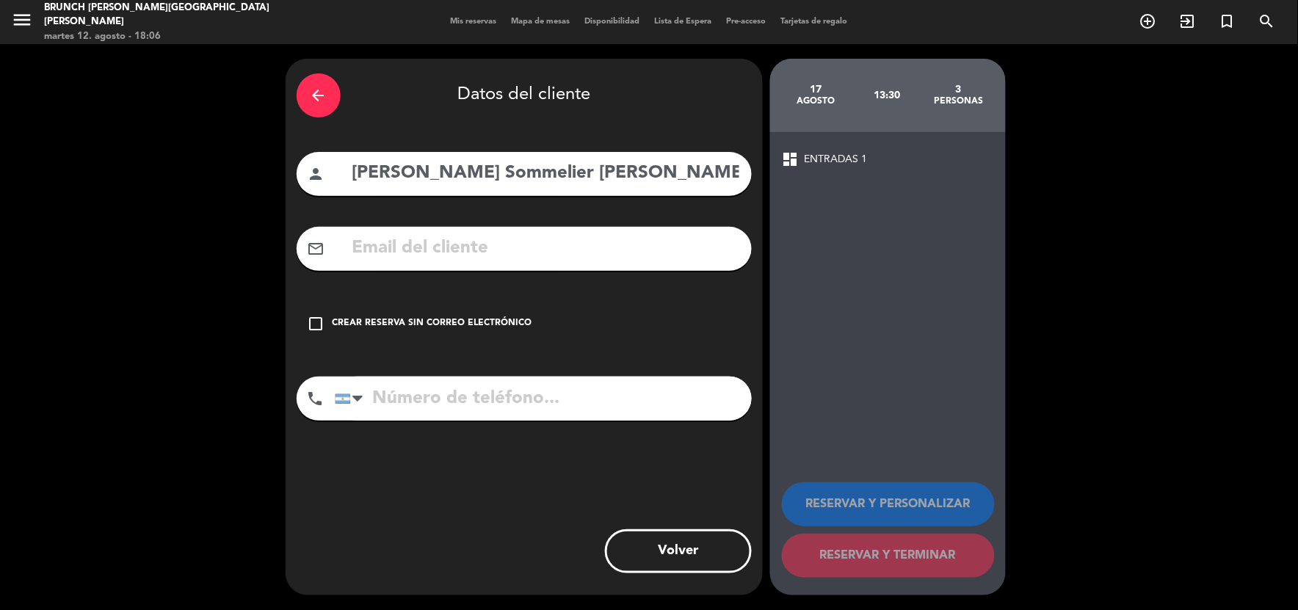
click at [490, 313] on div "check_box_outline_blank Crear reserva sin correo electrónico" at bounding box center [524, 324] width 455 height 44
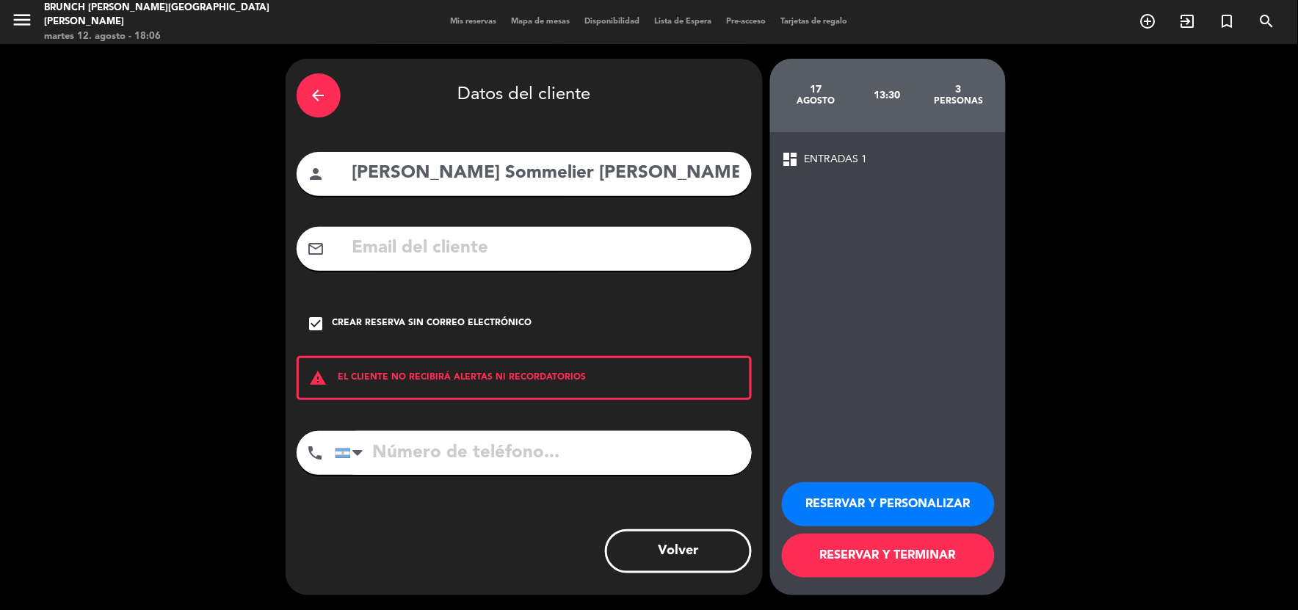
click at [856, 509] on button "RESERVAR Y PERSONALIZAR" at bounding box center [888, 504] width 213 height 44
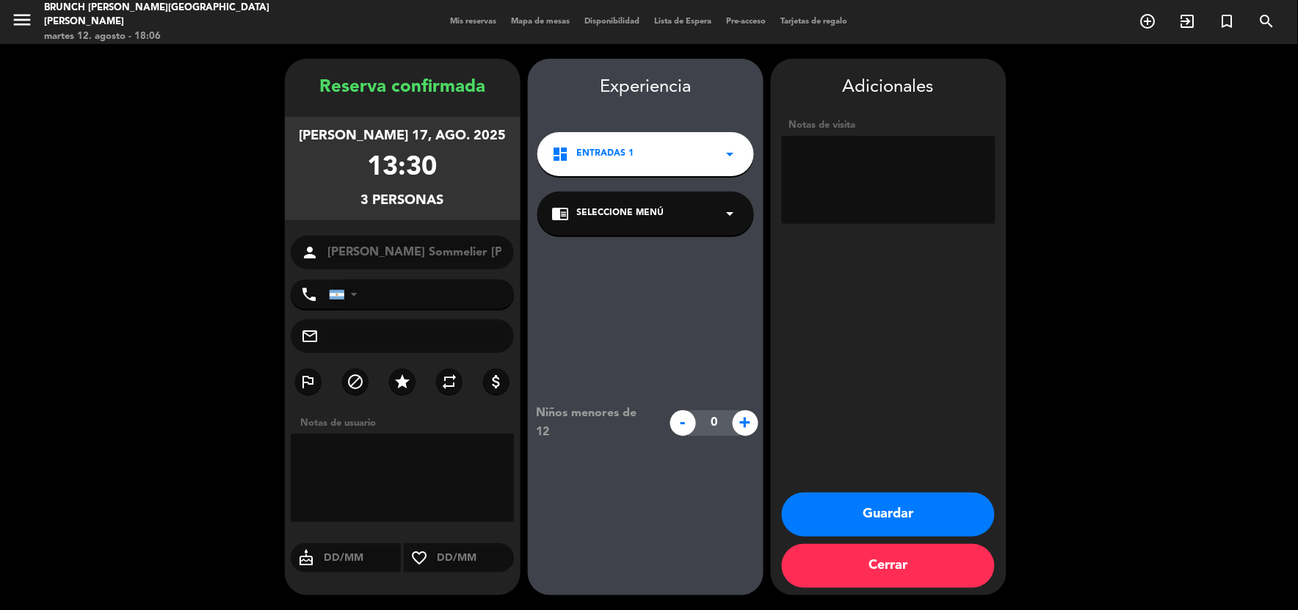
click at [849, 193] on textarea at bounding box center [889, 180] width 214 height 88
type textarea "mesa afuera - hoja de descuento en proceso <3"
click at [876, 501] on button "Guardar" at bounding box center [888, 515] width 213 height 44
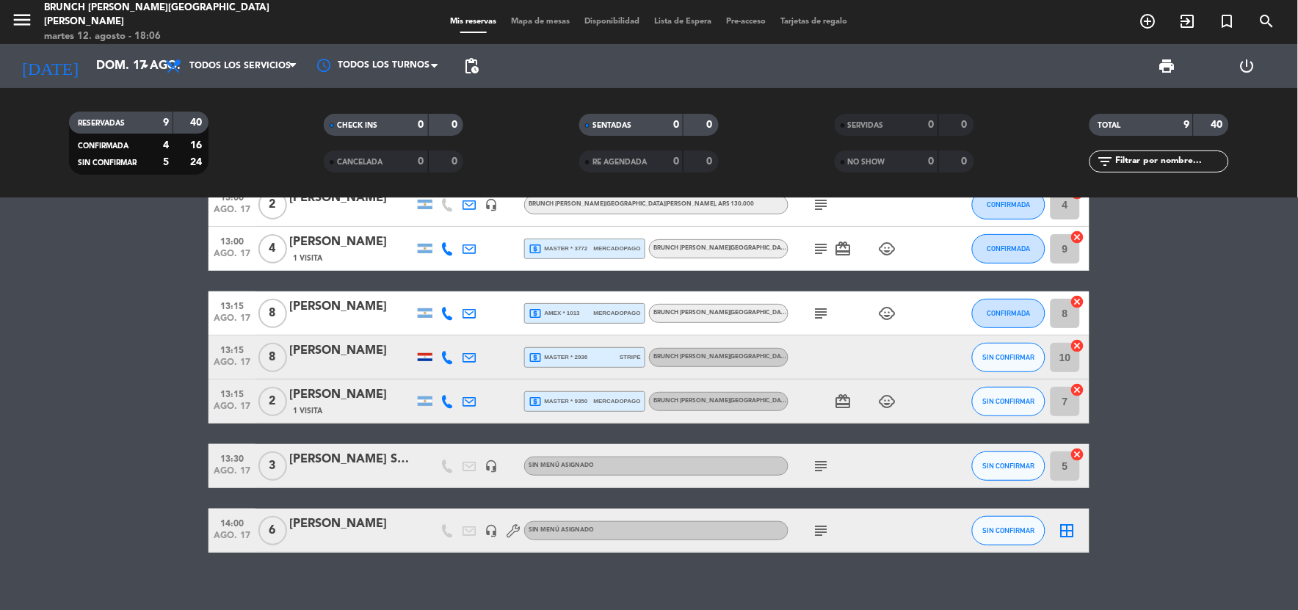
scroll to position [150, 0]
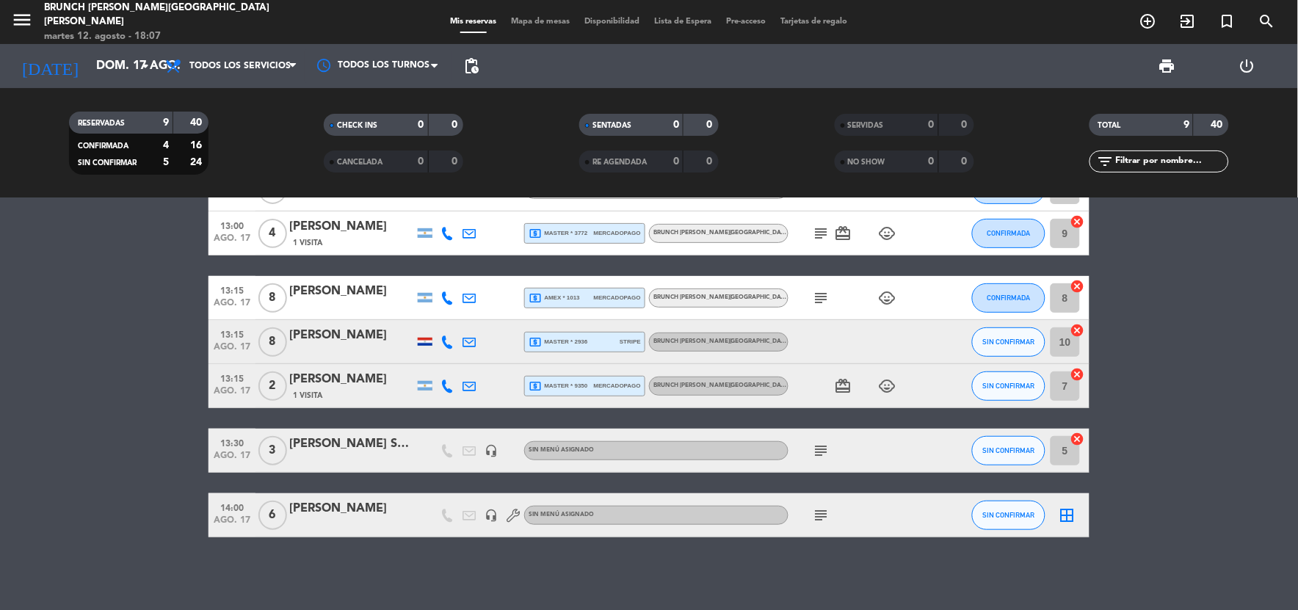
click at [815, 454] on icon "subject" at bounding box center [822, 451] width 18 height 18
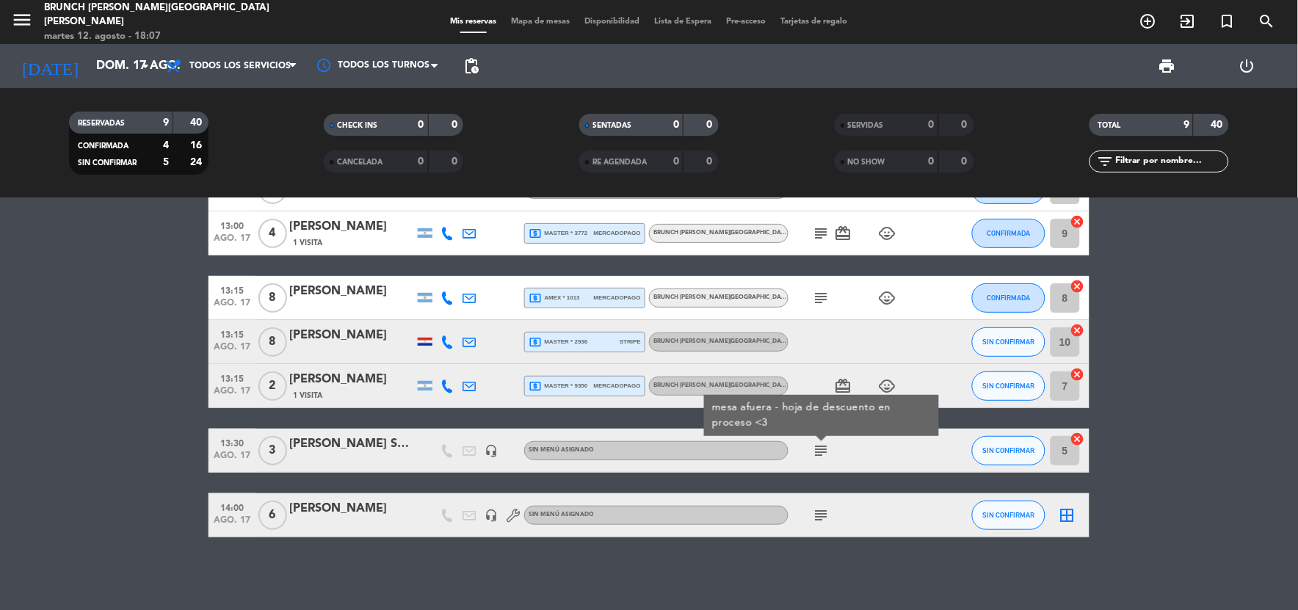
click at [365, 455] on div at bounding box center [351, 460] width 125 height 12
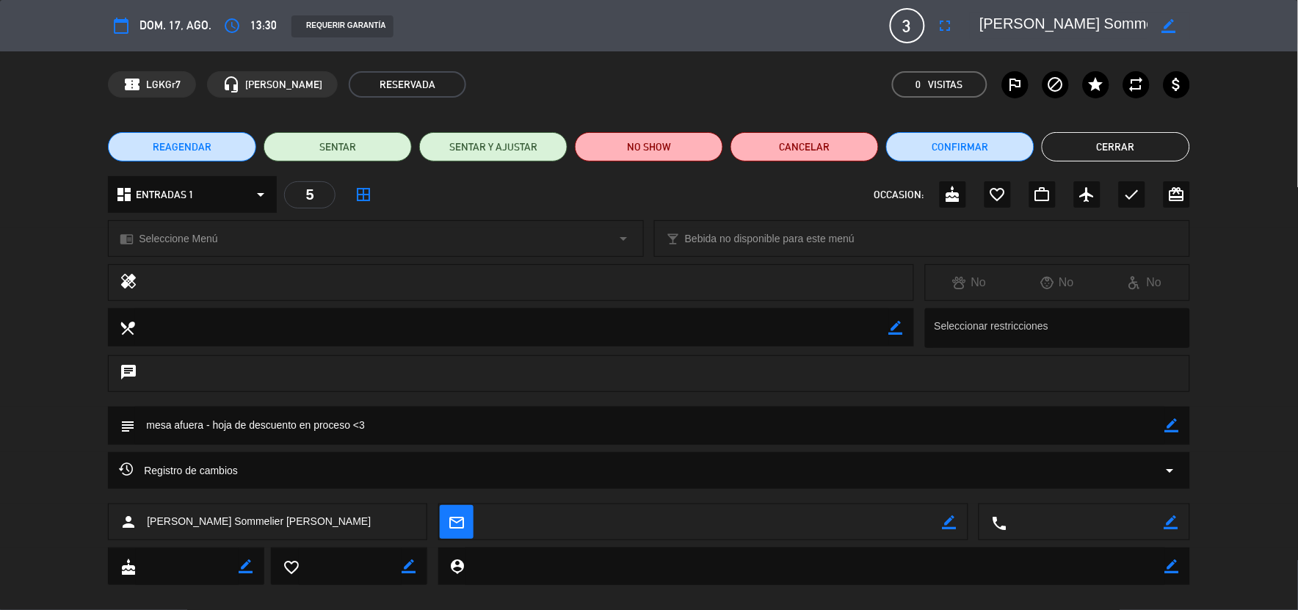
click at [1171, 23] on icon "border_color" at bounding box center [1169, 26] width 14 height 14
click at [1019, 25] on textarea at bounding box center [1064, 25] width 168 height 26
type textarea "[PERSON_NAME] - Sommelier Duhau"
click at [1167, 26] on icon at bounding box center [1169, 26] width 14 height 14
click at [1172, 430] on icon "border_color" at bounding box center [1172, 425] width 14 height 14
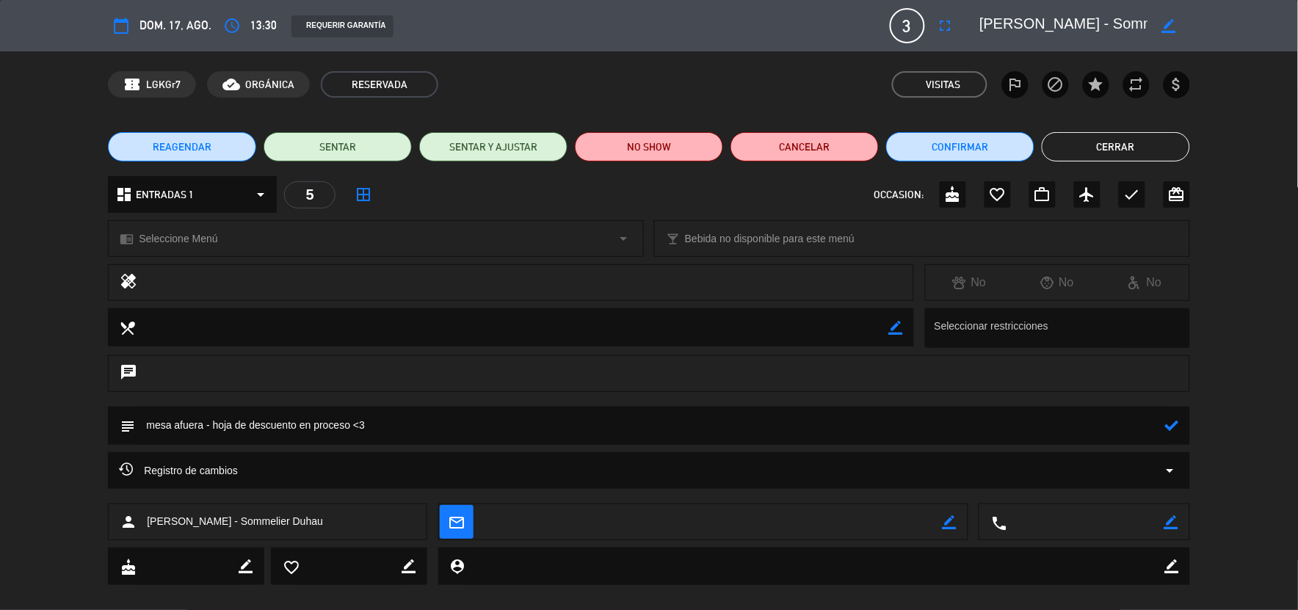
click at [1139, 424] on textarea at bounding box center [649, 425] width 1029 height 37
type textarea "mesa afuera - hoja de descuento en proceso <3 sommelier duhau"
click at [1170, 430] on icon at bounding box center [1172, 425] width 14 height 14
click at [1105, 139] on button "Cerrar" at bounding box center [1116, 146] width 148 height 29
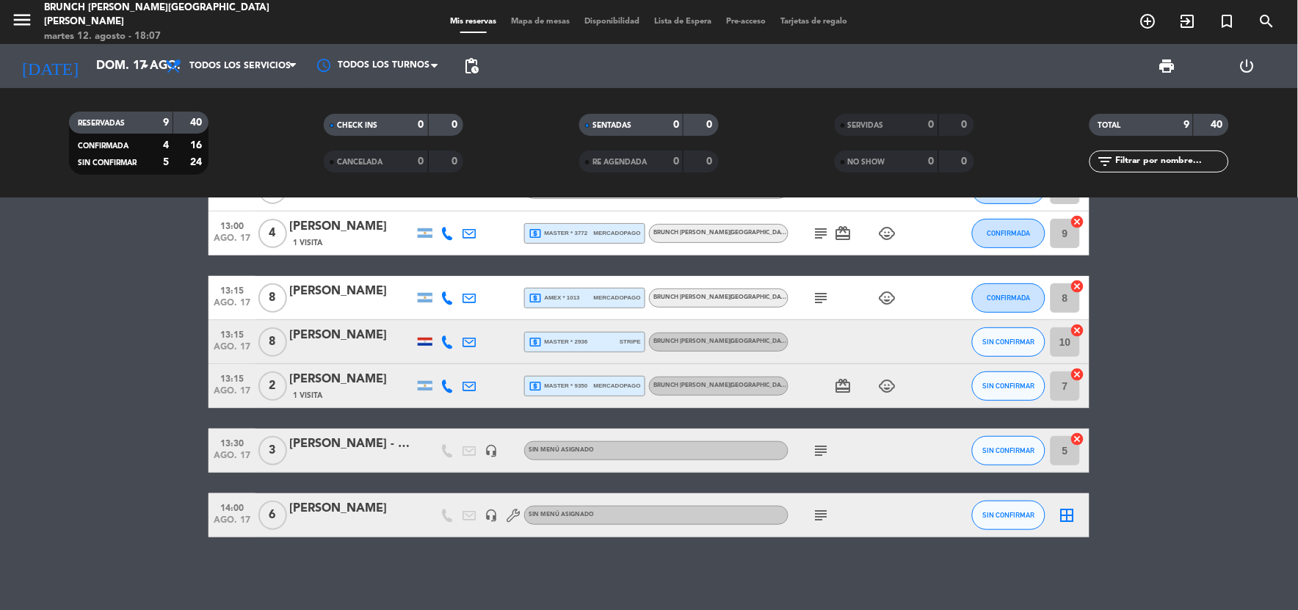
click at [821, 446] on icon "subject" at bounding box center [822, 451] width 18 height 18
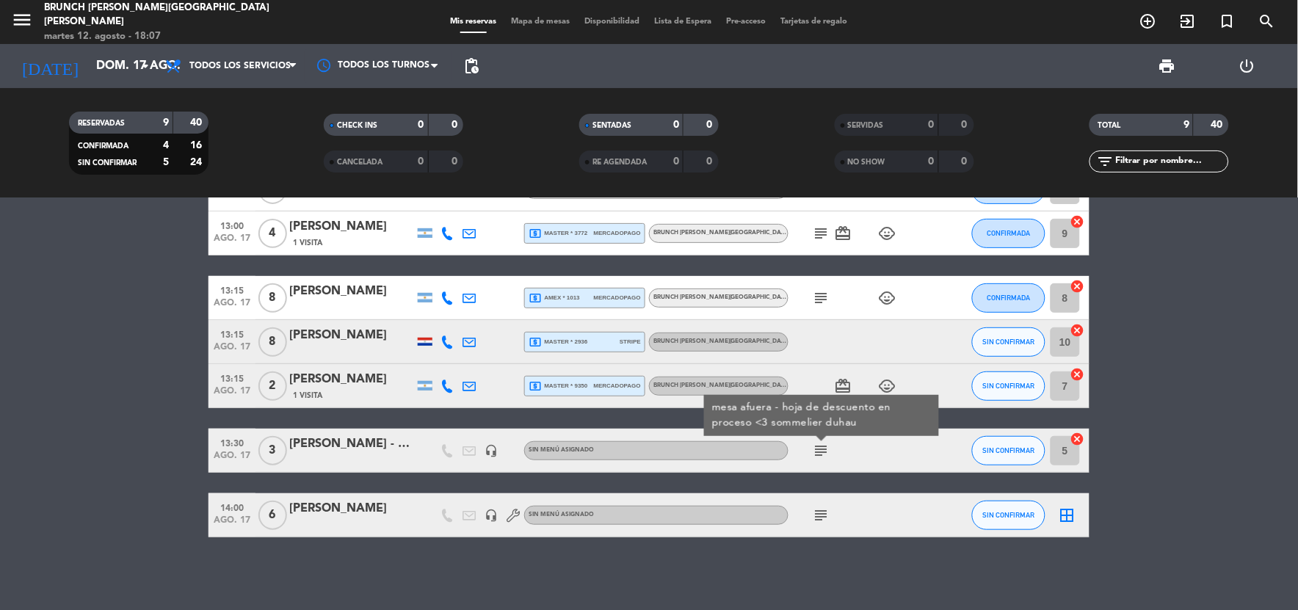
click at [490, 449] on icon "headset_mic" at bounding box center [490, 450] width 13 height 13
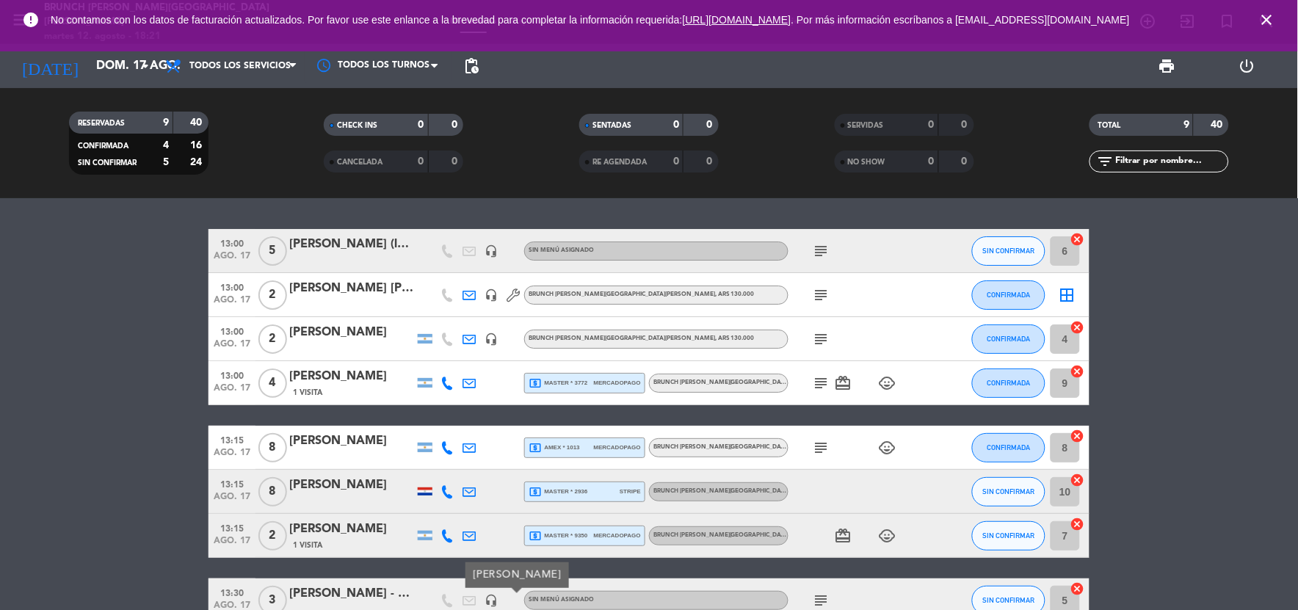
scroll to position [81, 0]
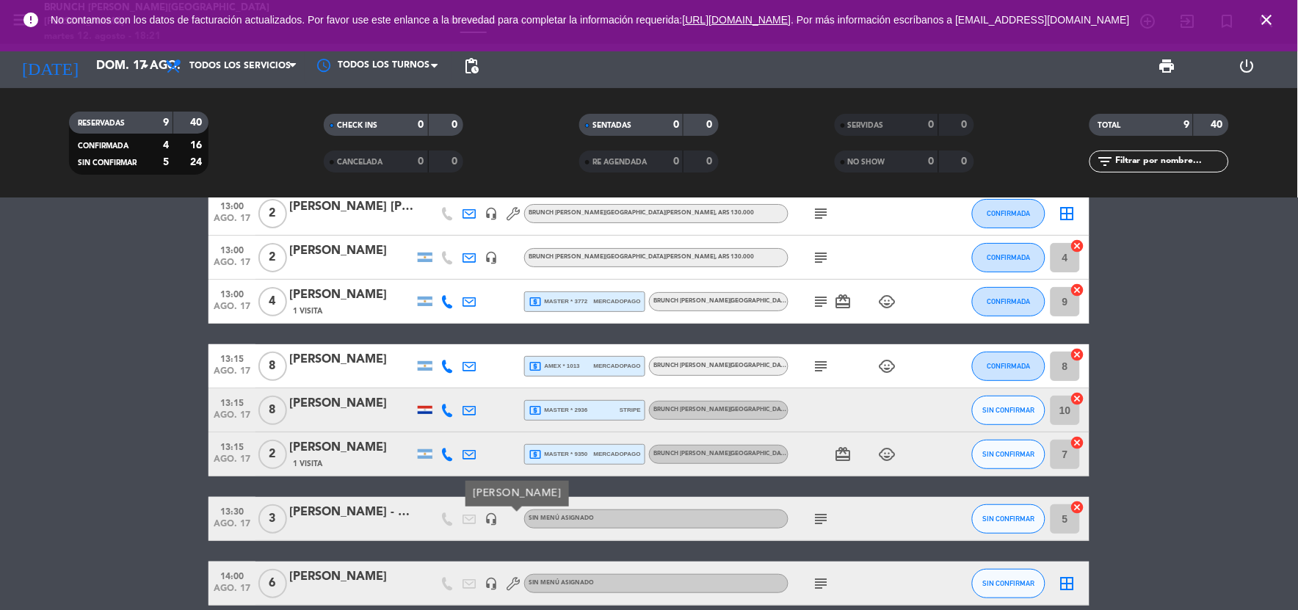
click at [883, 455] on icon "child_care" at bounding box center [888, 455] width 18 height 18
click at [566, 462] on div "local_atm master * 9350 mercadopago" at bounding box center [585, 454] width 112 height 19
click at [327, 453] on div "[PERSON_NAME]" at bounding box center [351, 447] width 125 height 19
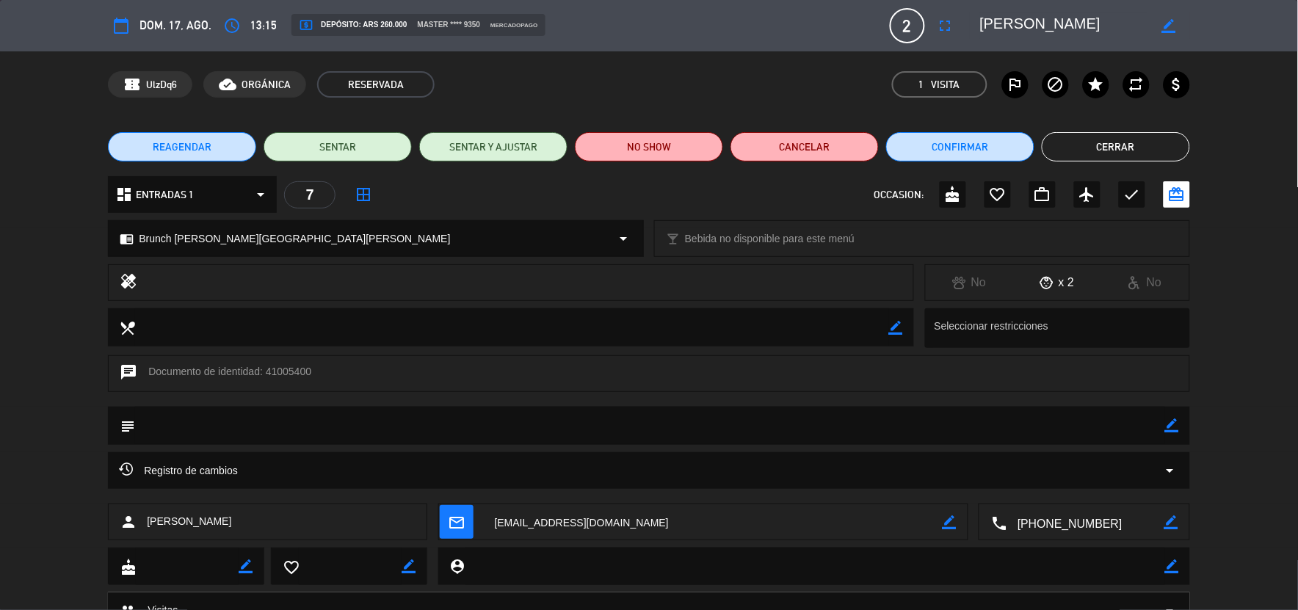
click at [1172, 424] on icon "border_color" at bounding box center [1172, 425] width 14 height 14
type textarea "4"
type textarea "2 adultos 2 menores"
click at [1174, 426] on icon at bounding box center [1172, 425] width 14 height 14
click at [1069, 147] on button "Cerrar" at bounding box center [1116, 146] width 148 height 29
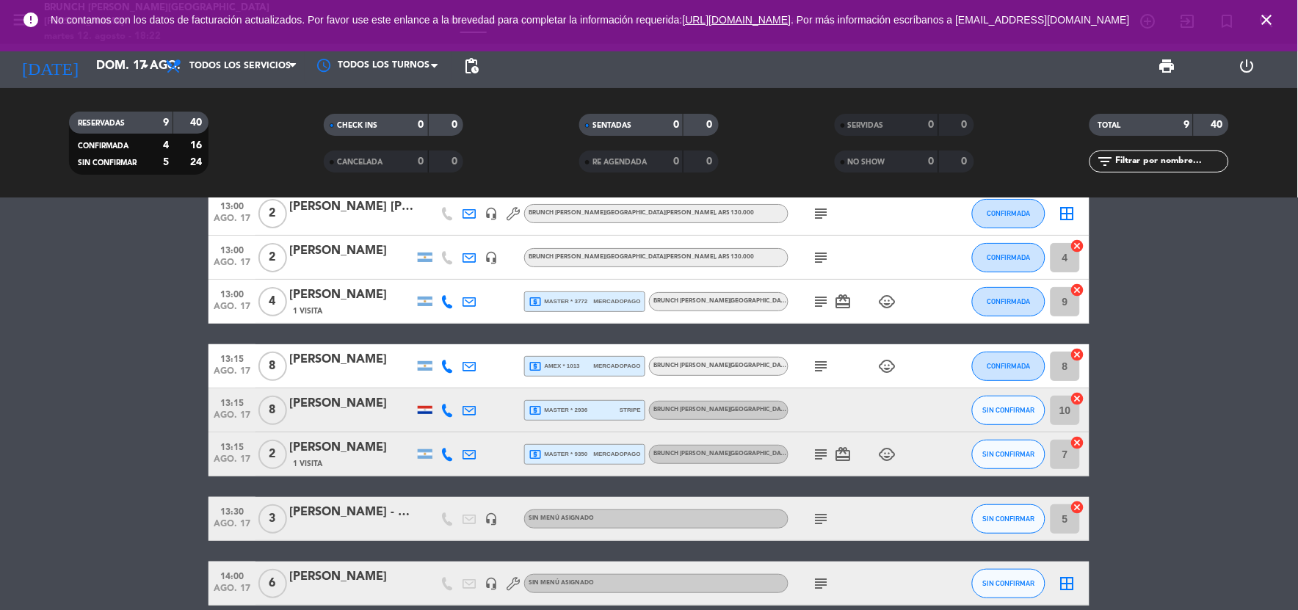
click at [818, 459] on icon "subject" at bounding box center [822, 455] width 18 height 18
click at [890, 451] on icon "child_care" at bounding box center [888, 455] width 18 height 18
click at [816, 449] on icon "subject" at bounding box center [822, 455] width 18 height 18
